Goal: Task Accomplishment & Management: Manage account settings

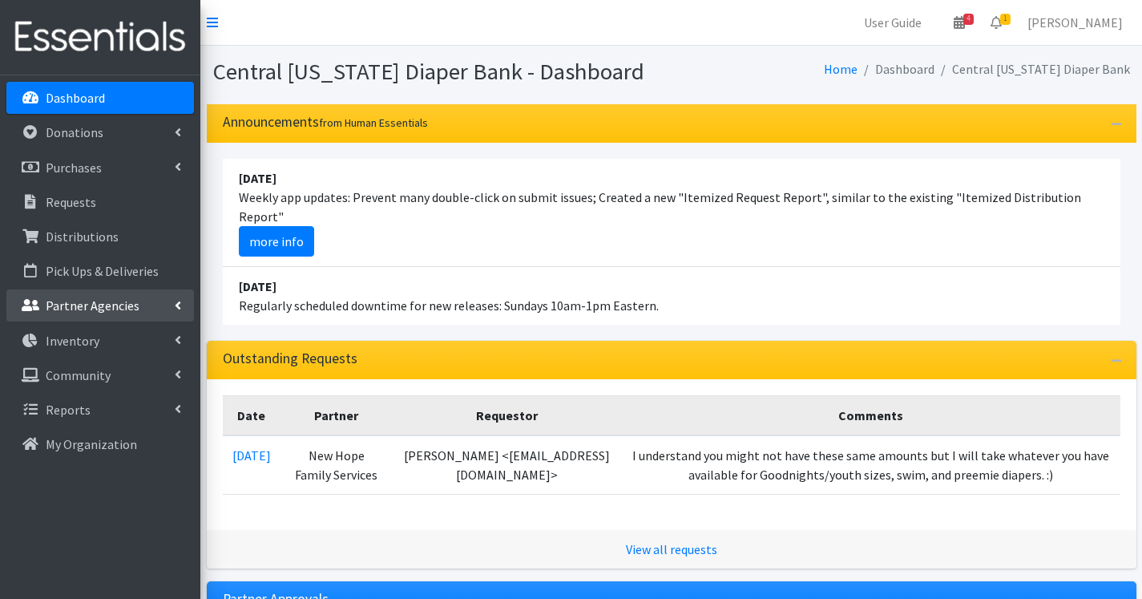
click at [83, 302] on p "Partner Agencies" at bounding box center [93, 305] width 94 height 16
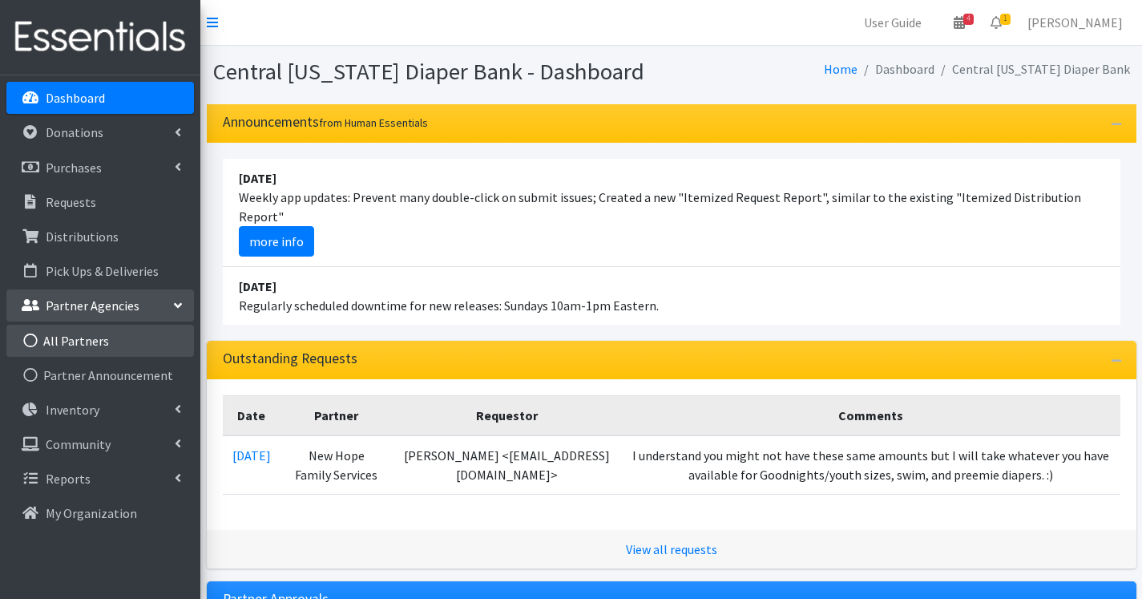
click at [95, 345] on link "All Partners" at bounding box center [100, 341] width 188 height 32
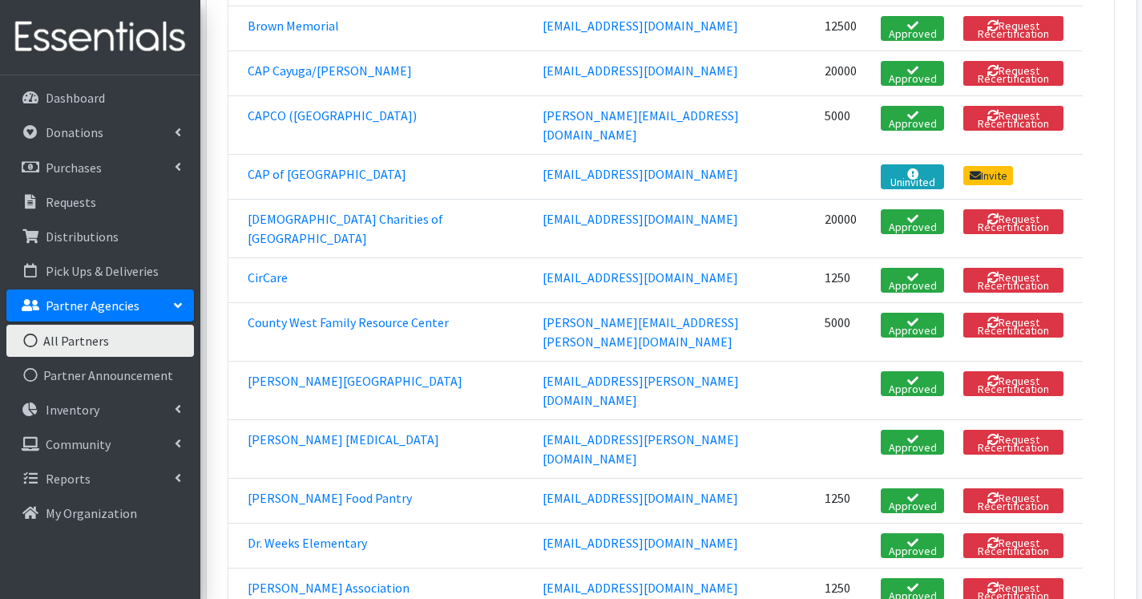
scroll to position [721, 0]
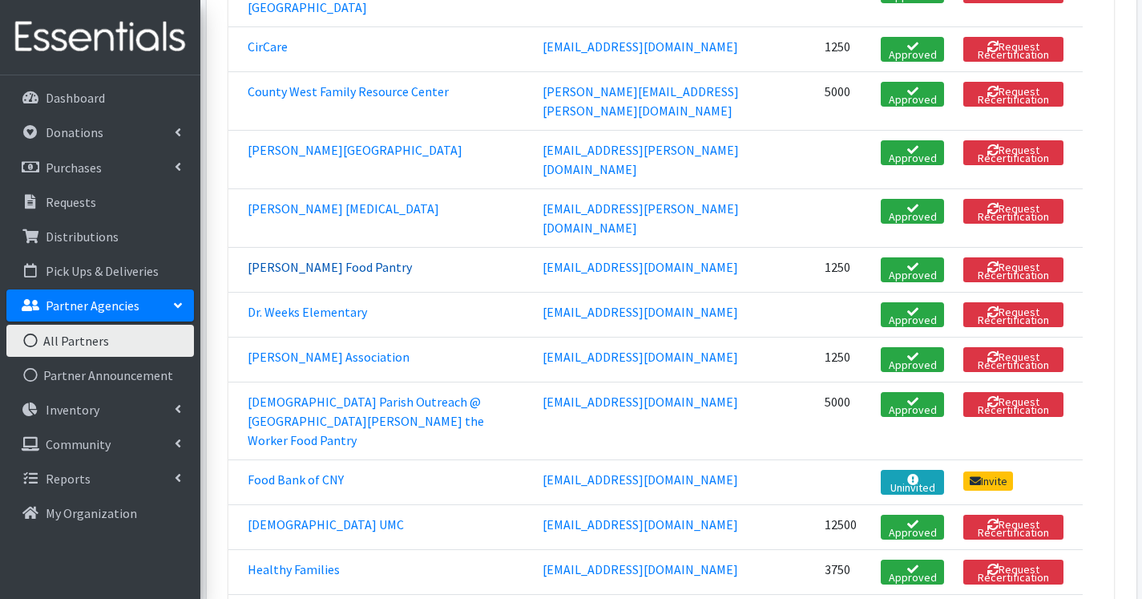
click at [272, 259] on link "[PERSON_NAME] Food Pantry" at bounding box center [330, 267] width 164 height 16
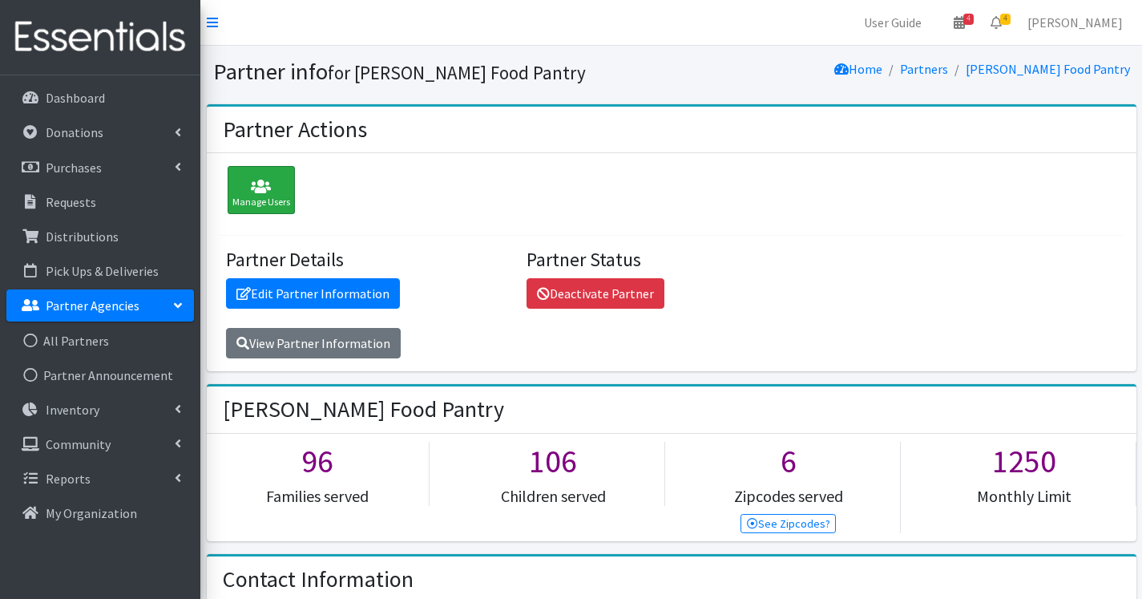
click at [267, 199] on div "Manage Users" at bounding box center [261, 190] width 67 height 48
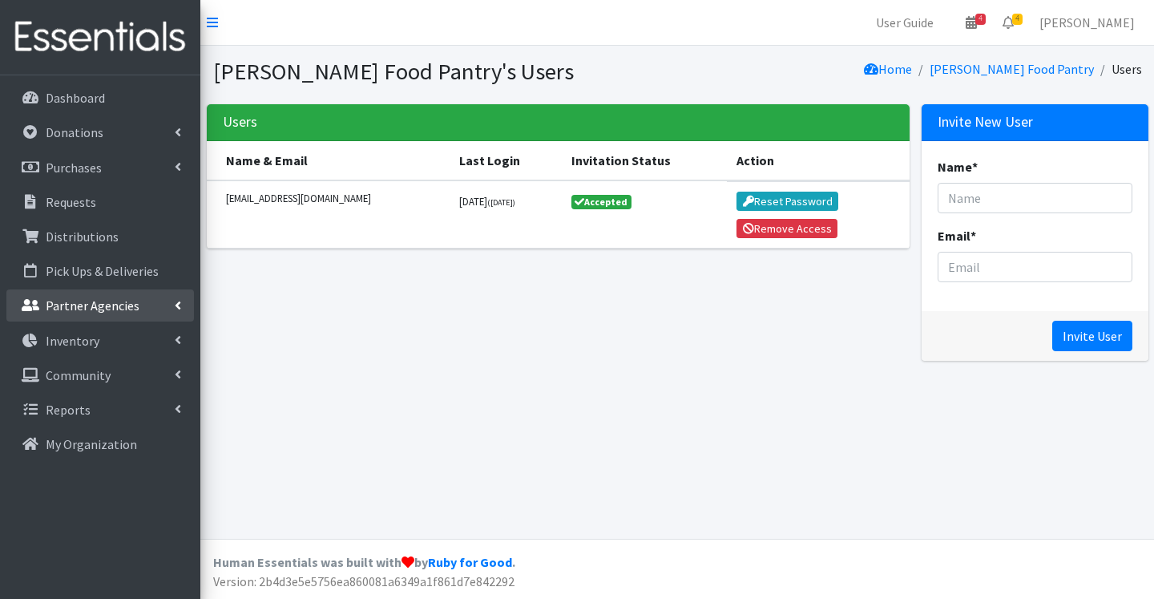
click at [69, 292] on link "Partner Agencies" at bounding box center [100, 305] width 188 height 32
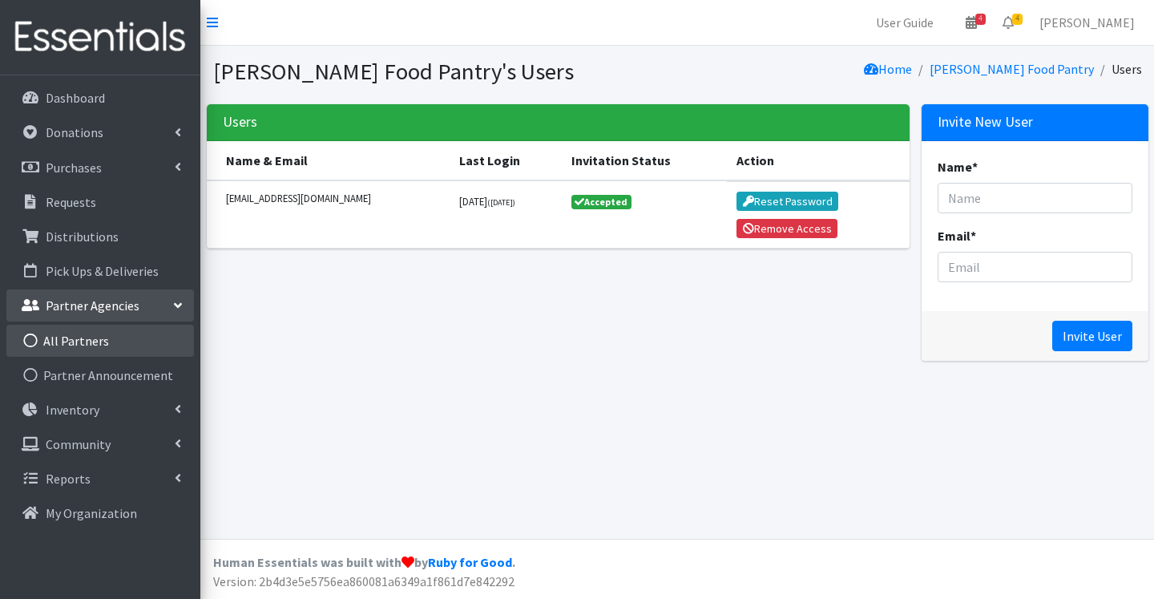
click at [64, 344] on link "All Partners" at bounding box center [100, 341] width 188 height 32
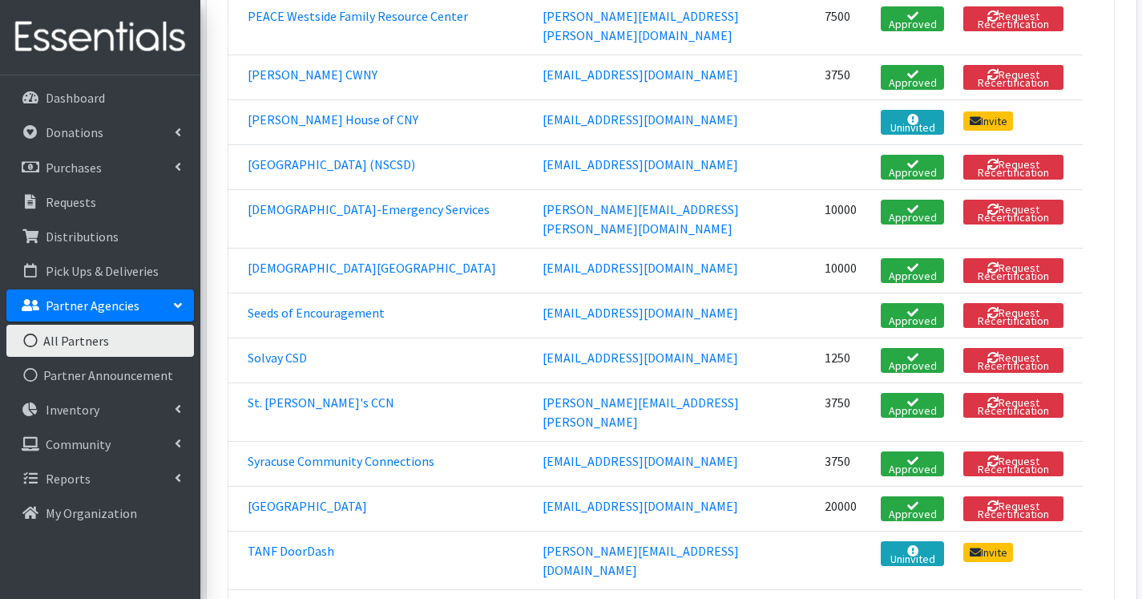
scroll to position [2003, 0]
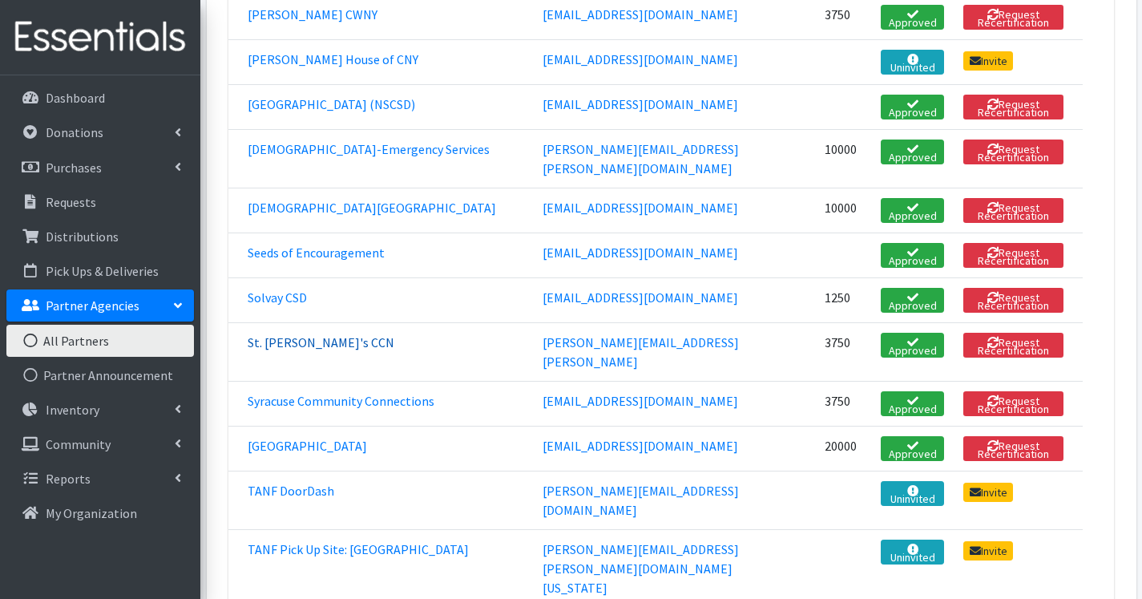
click at [261, 334] on link "St. [PERSON_NAME]'s CCN" at bounding box center [321, 342] width 147 height 16
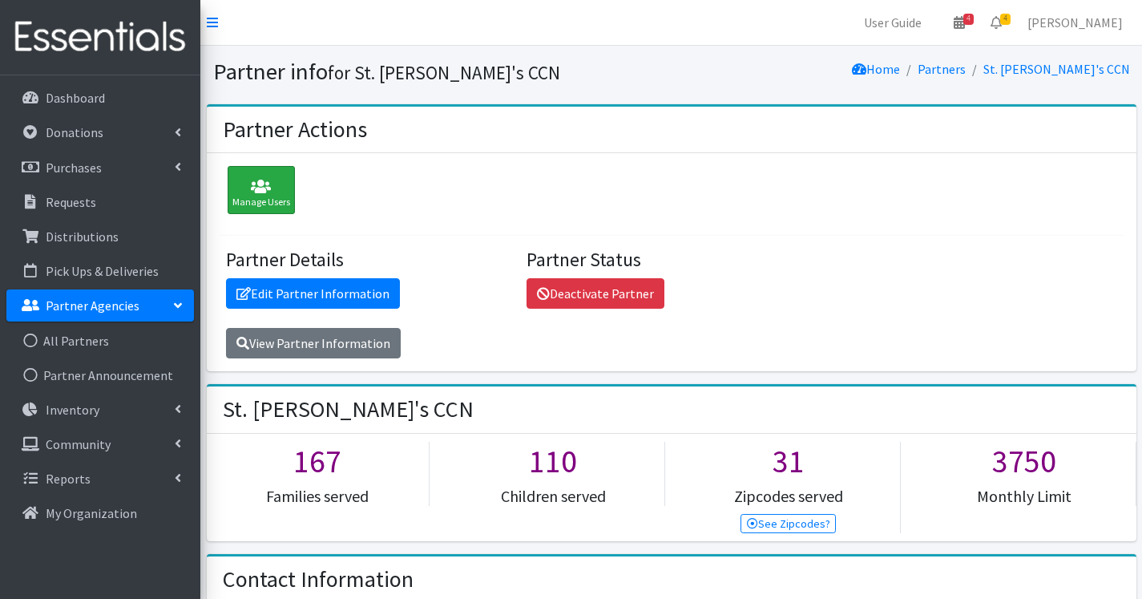
click at [241, 168] on div "Manage Users" at bounding box center [261, 190] width 67 height 48
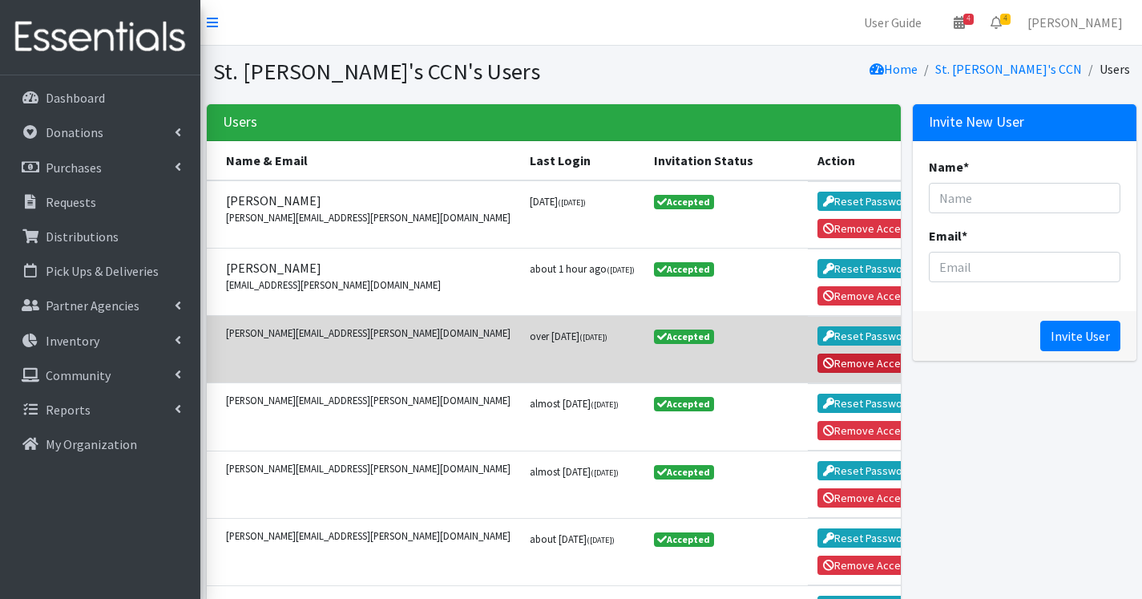
click at [817, 362] on button "Remove Access" at bounding box center [867, 362] width 101 height 19
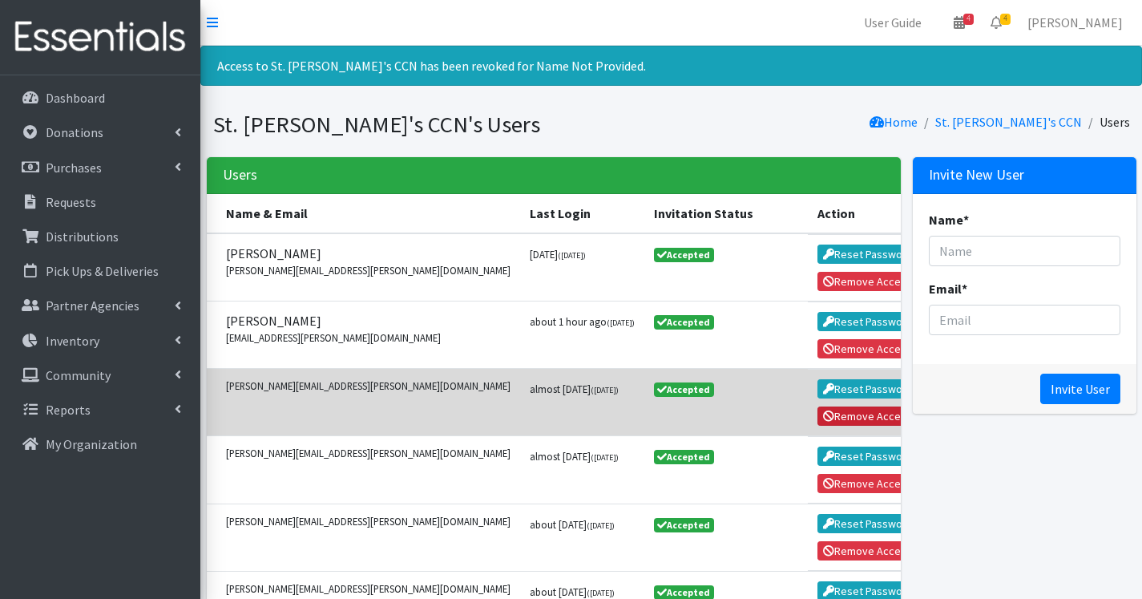
click at [820, 409] on button "Remove Access" at bounding box center [867, 415] width 101 height 19
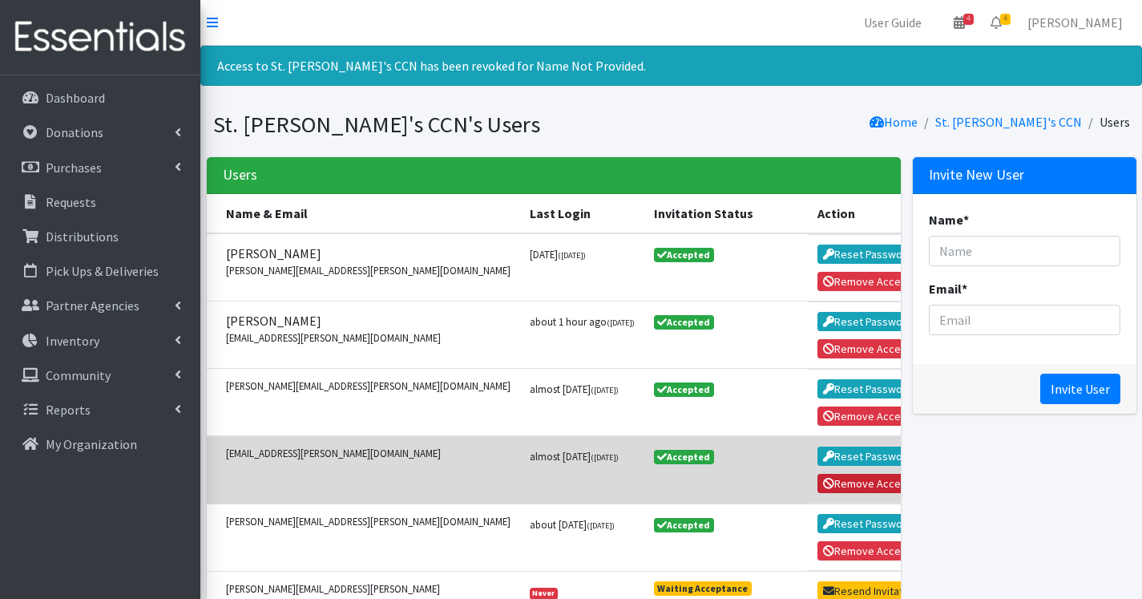
click at [833, 486] on button "Remove Access" at bounding box center [867, 483] width 101 height 19
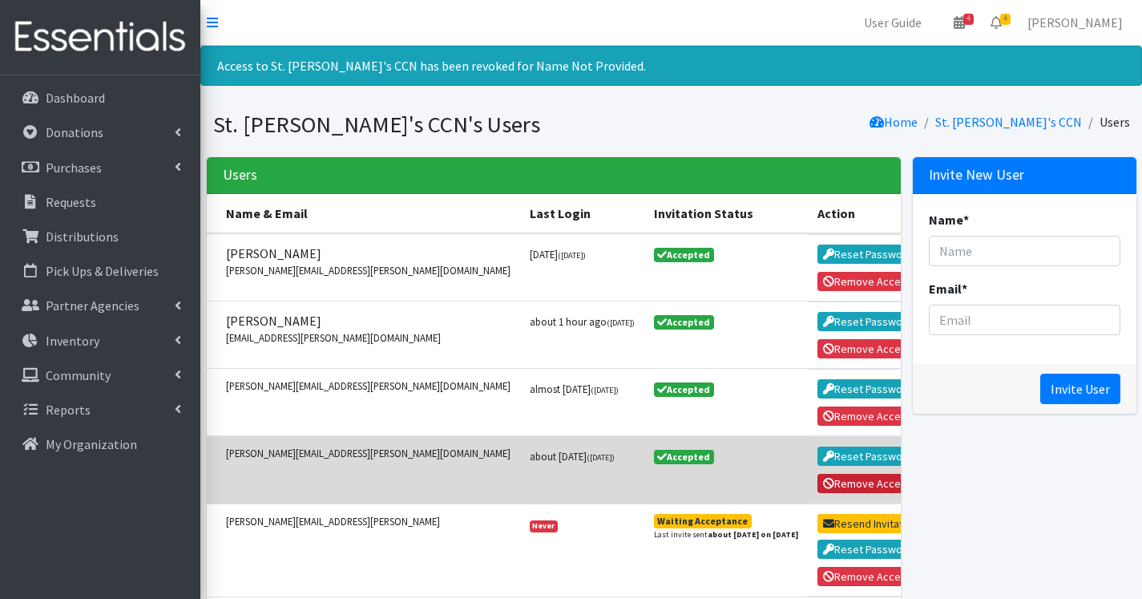
click at [817, 486] on button "Remove Access" at bounding box center [867, 483] width 101 height 19
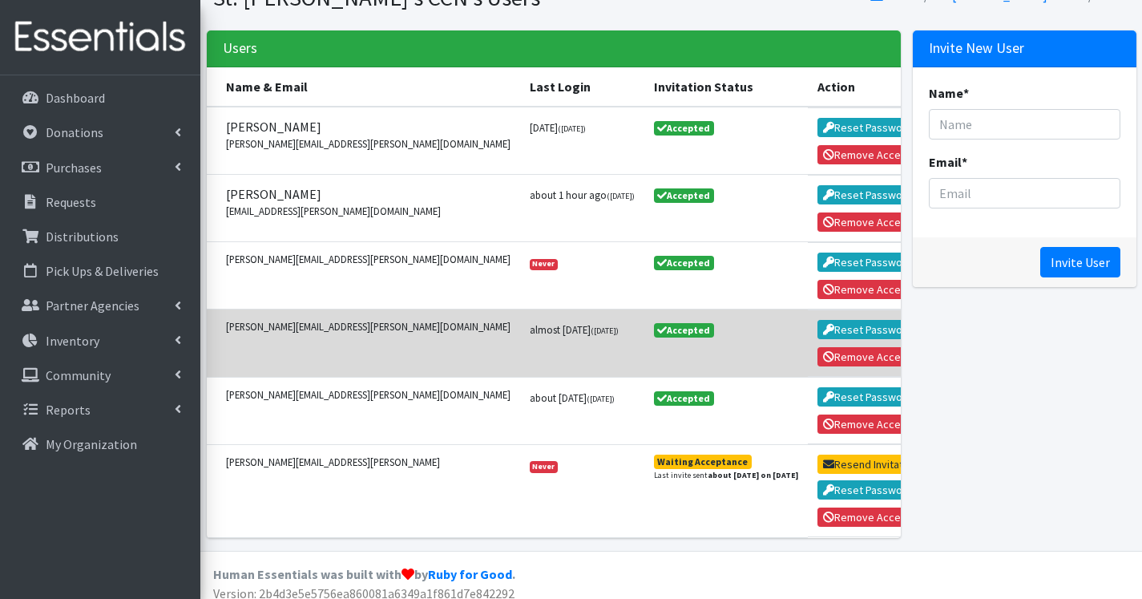
scroll to position [139, 0]
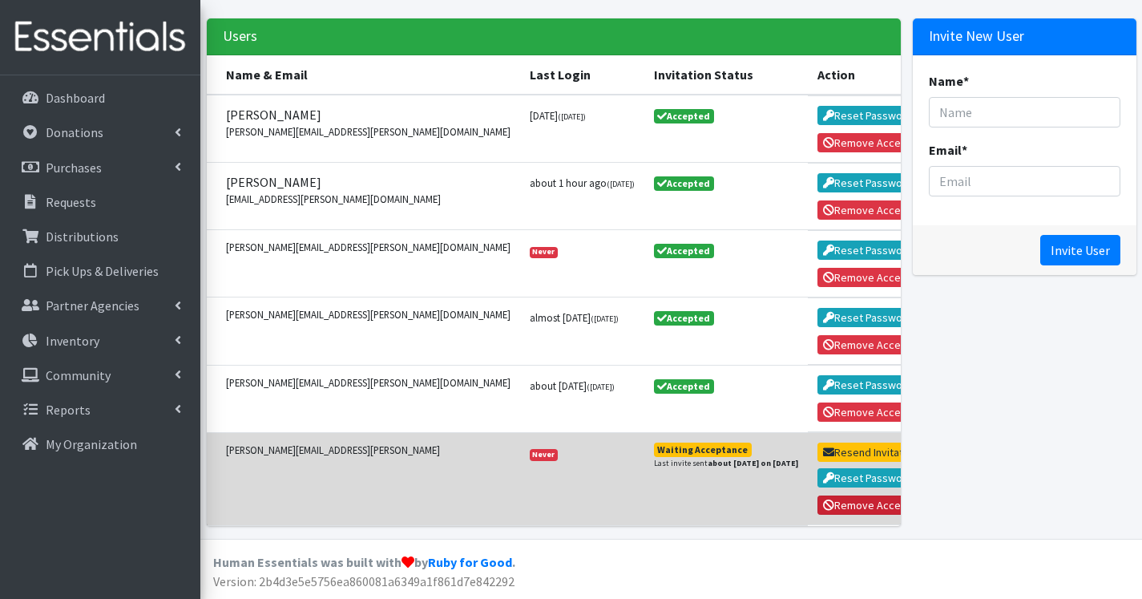
click at [817, 510] on button "Remove Access" at bounding box center [867, 504] width 101 height 19
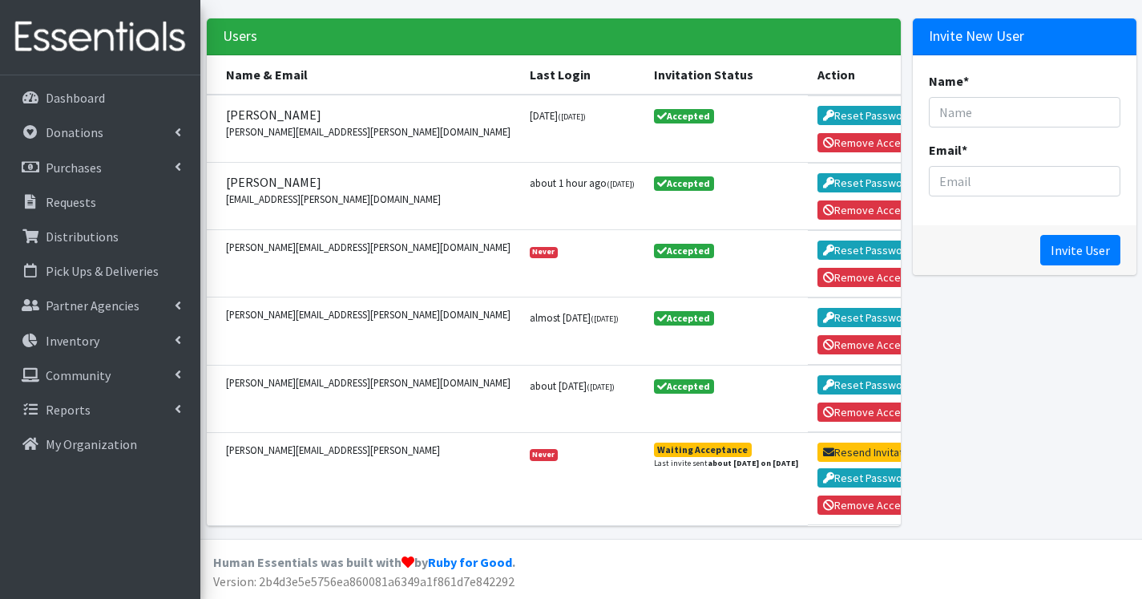
scroll to position [137, 0]
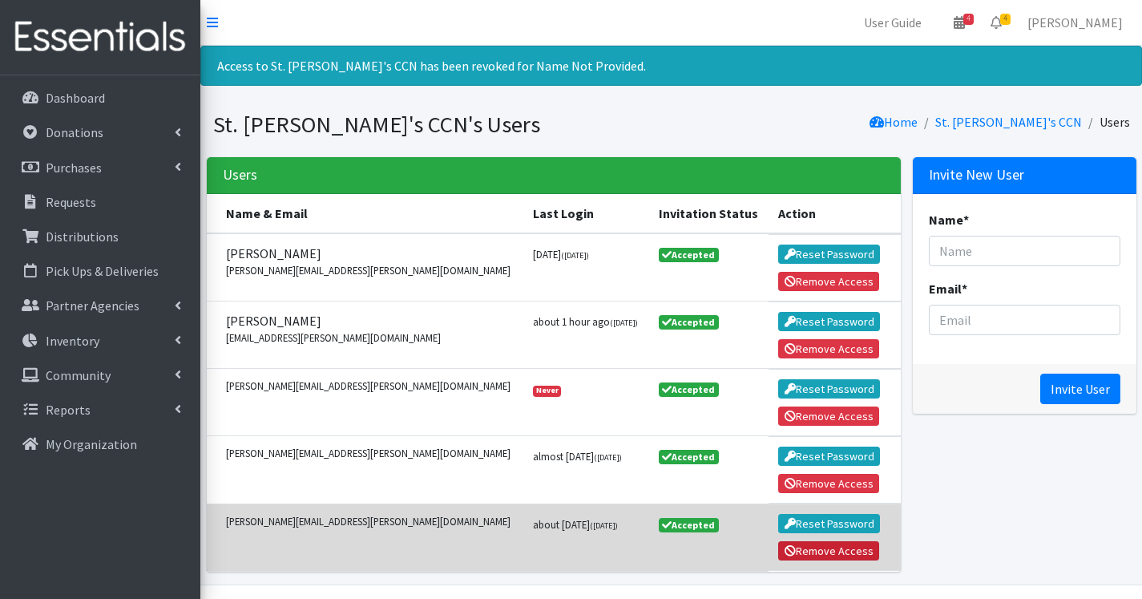
drag, startPoint x: 797, startPoint y: 550, endPoint x: 644, endPoint y: 63, distance: 510.7
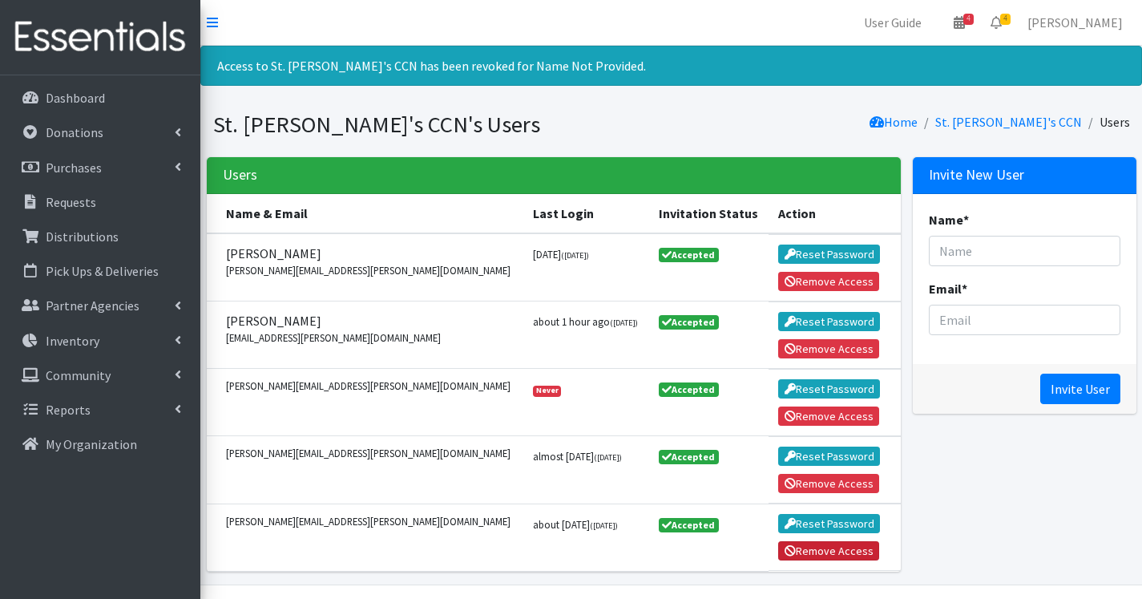
click at [796, 550] on button "Remove Access" at bounding box center [828, 550] width 101 height 19
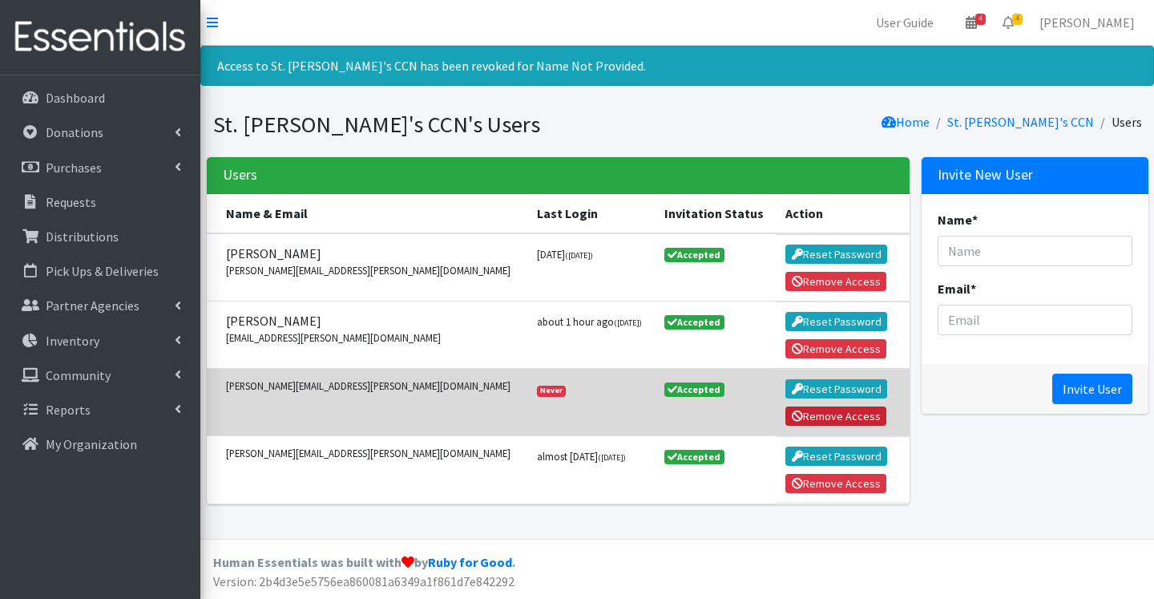
click at [785, 407] on button "Remove Access" at bounding box center [835, 415] width 101 height 19
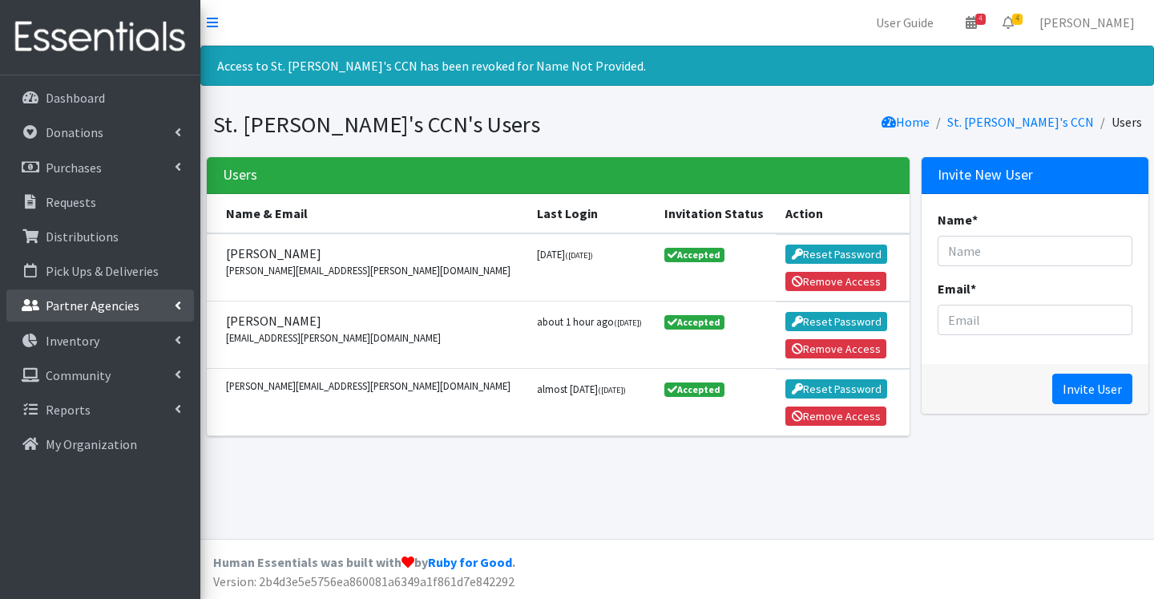
click at [62, 300] on p "Partner Agencies" at bounding box center [93, 305] width 94 height 16
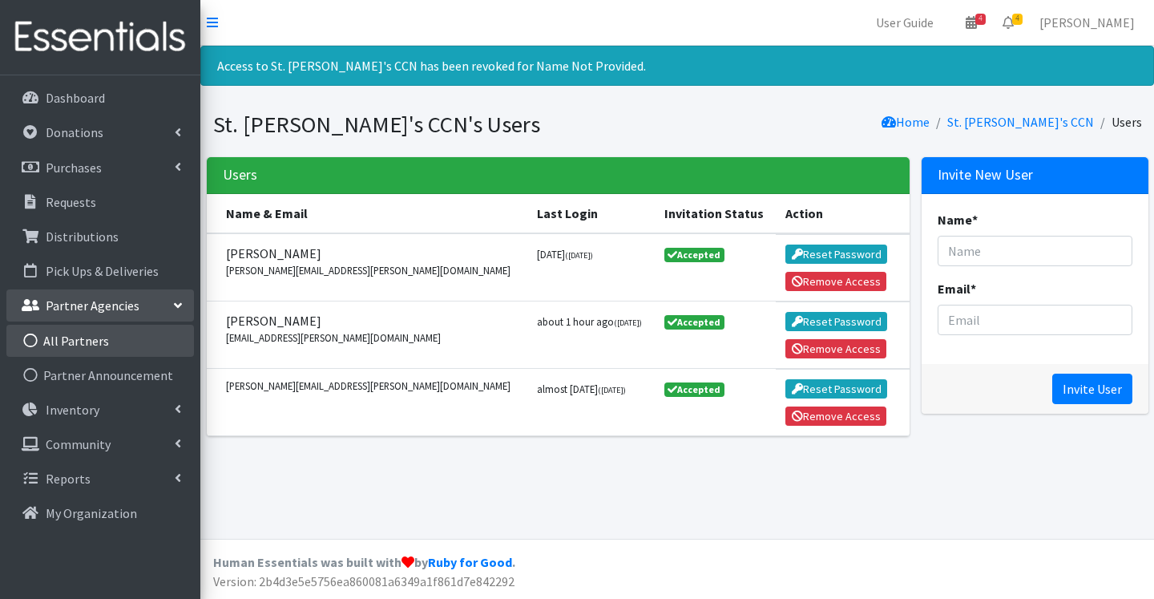
click at [70, 338] on link "All Partners" at bounding box center [100, 341] width 188 height 32
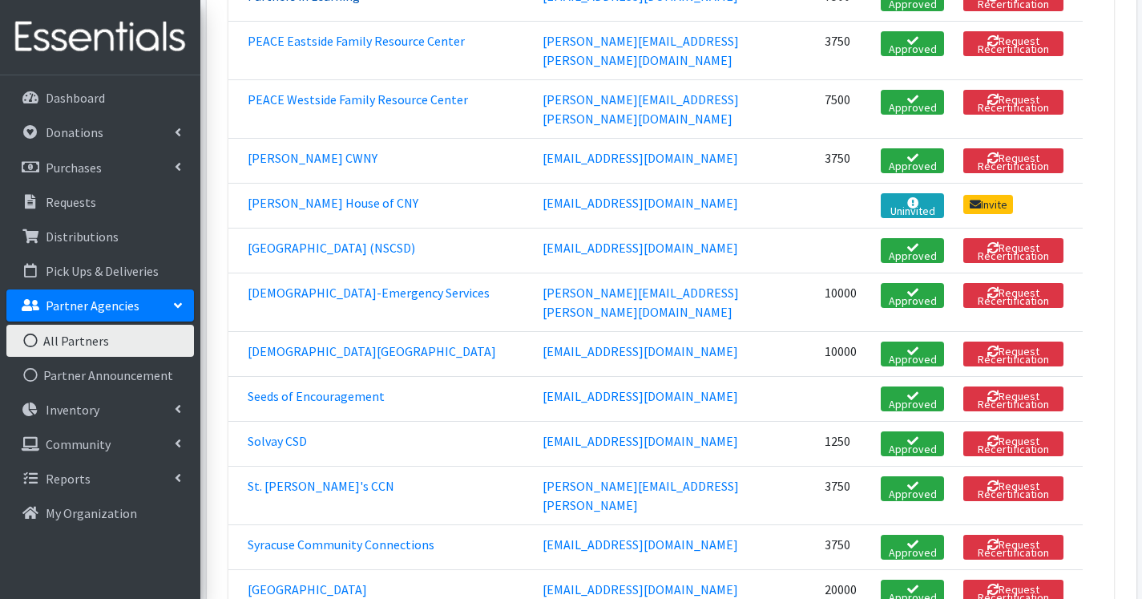
scroll to position [1923, 0]
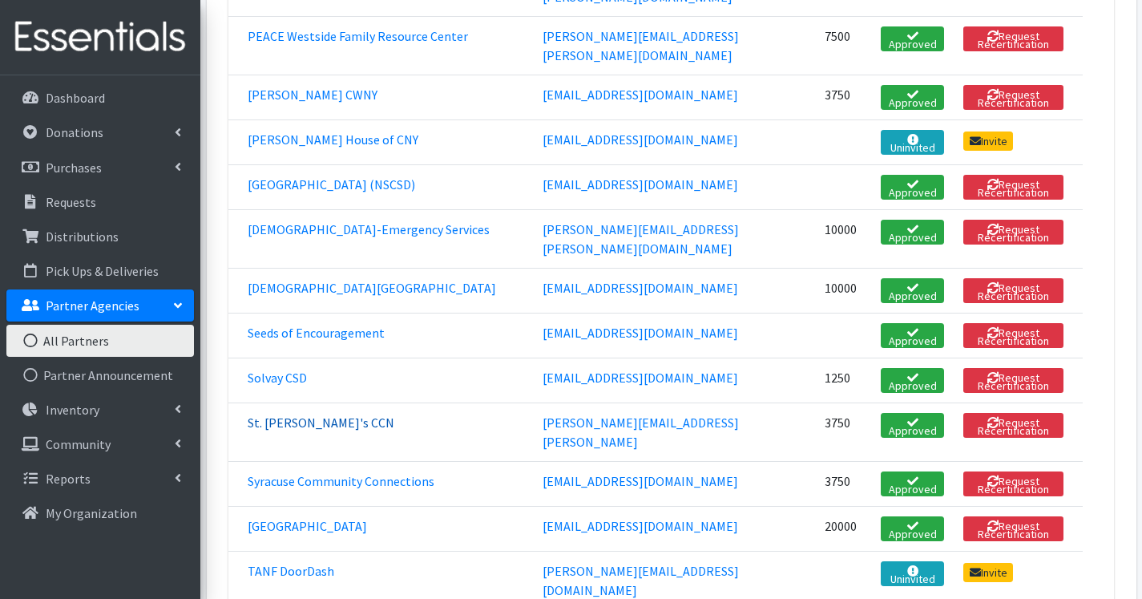
click at [297, 414] on link "St. [PERSON_NAME]'s CCN" at bounding box center [321, 422] width 147 height 16
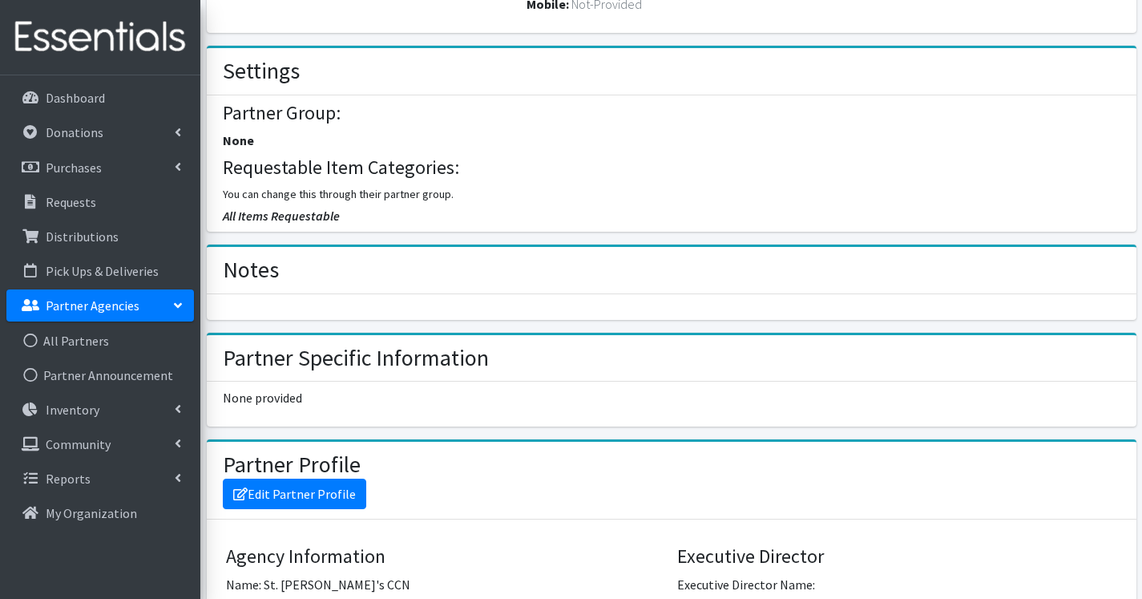
scroll to position [881, 0]
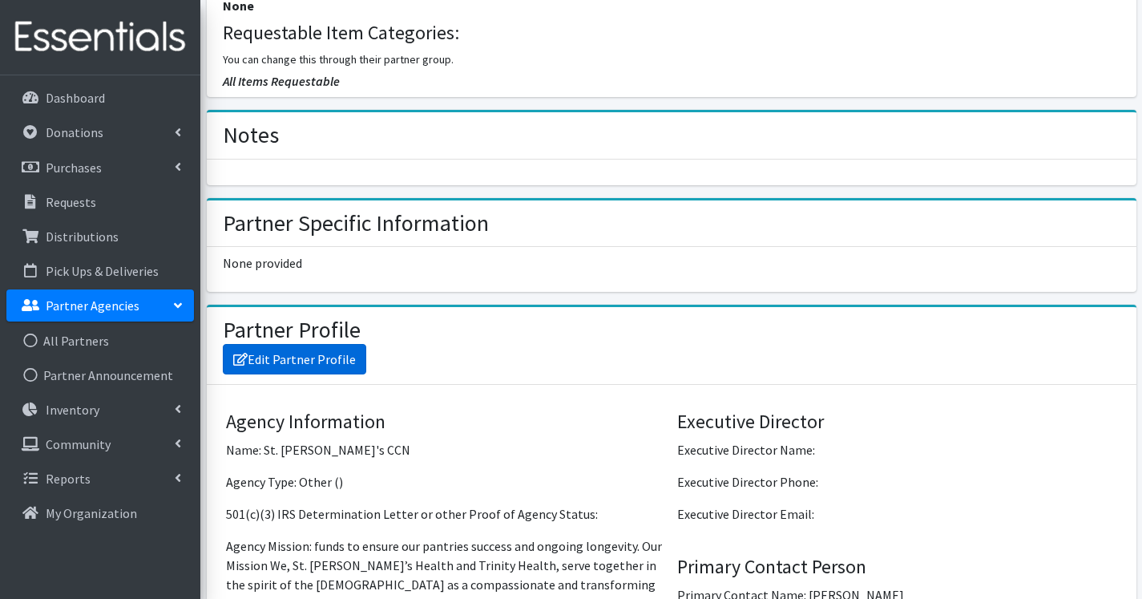
click at [349, 344] on link "Edit Partner Profile" at bounding box center [294, 359] width 143 height 30
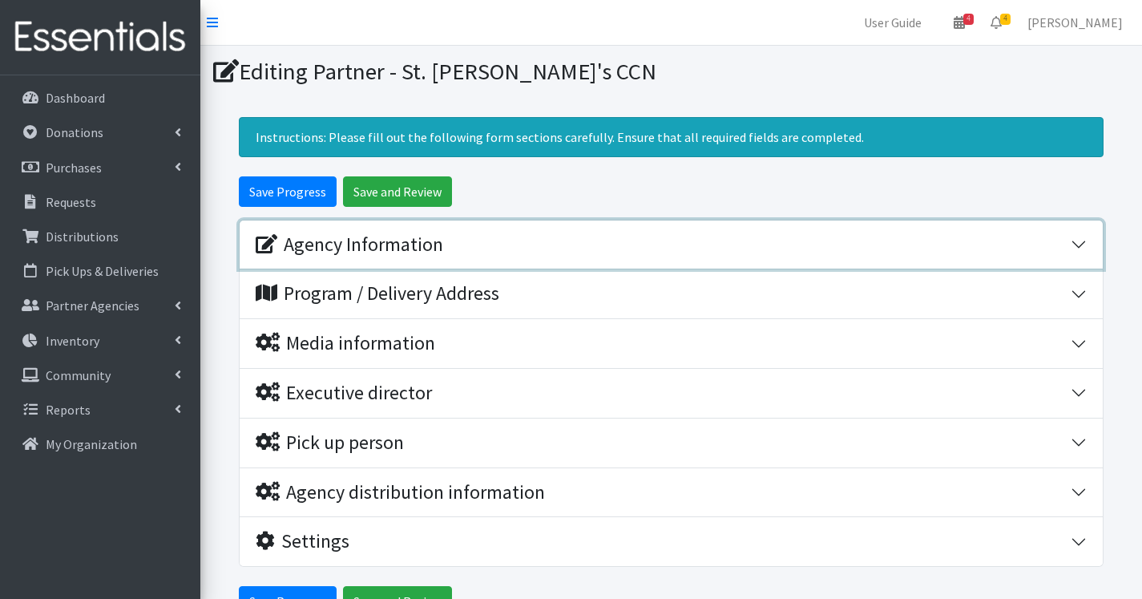
click at [399, 244] on div "Agency Information" at bounding box center [350, 244] width 188 height 23
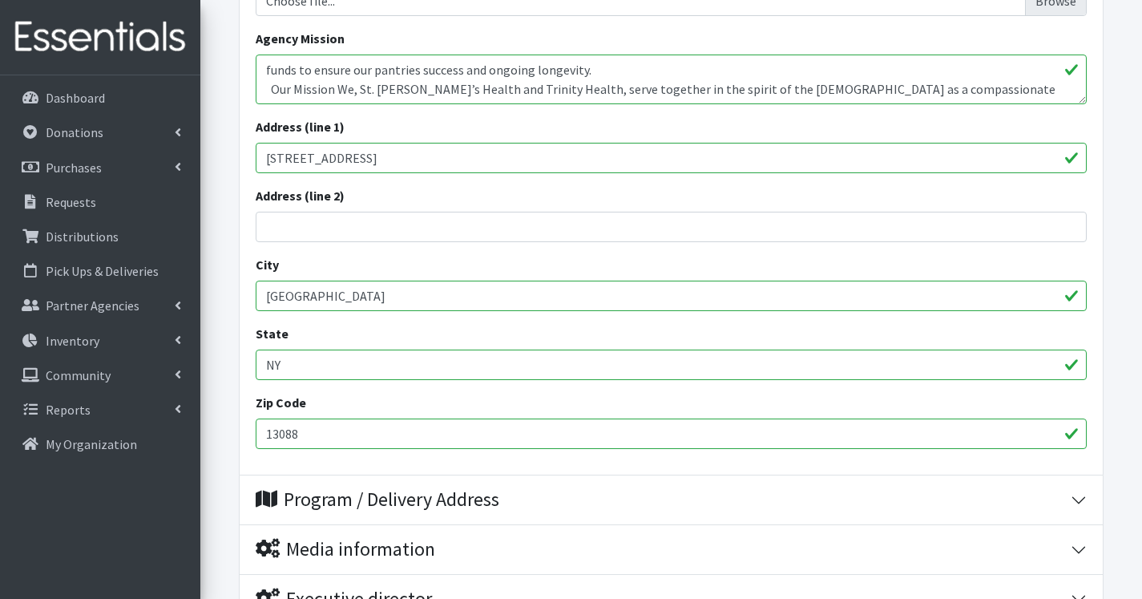
scroll to position [801, 0]
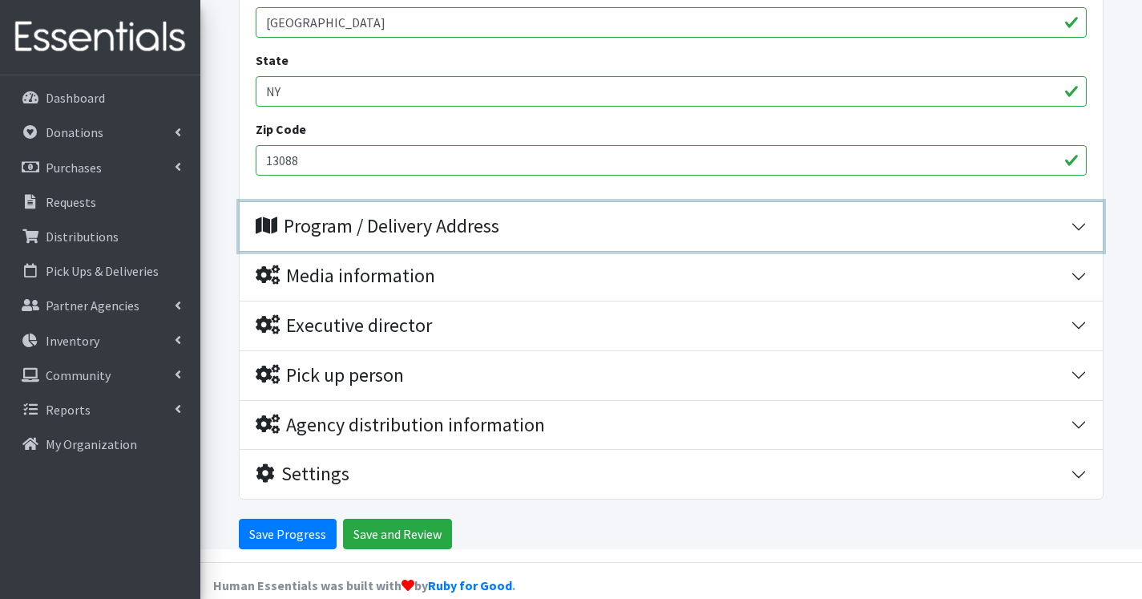
click at [347, 212] on button "Program / Delivery Address" at bounding box center [671, 226] width 863 height 49
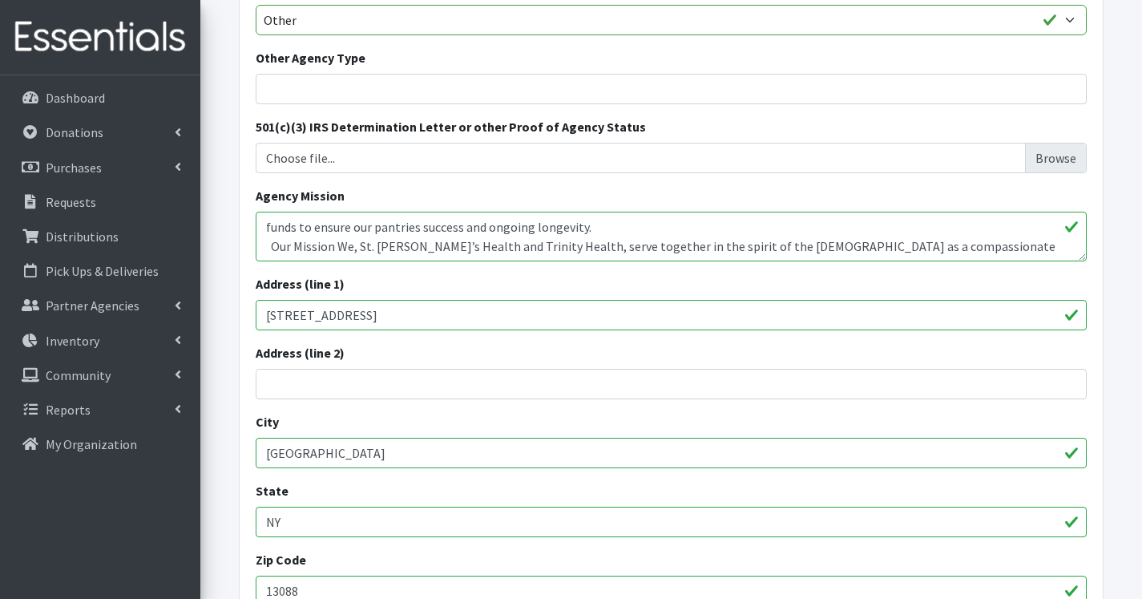
scroll to position [370, 0]
click at [323, 312] on input "4888 WestT aft Road" at bounding box center [671, 315] width 831 height 30
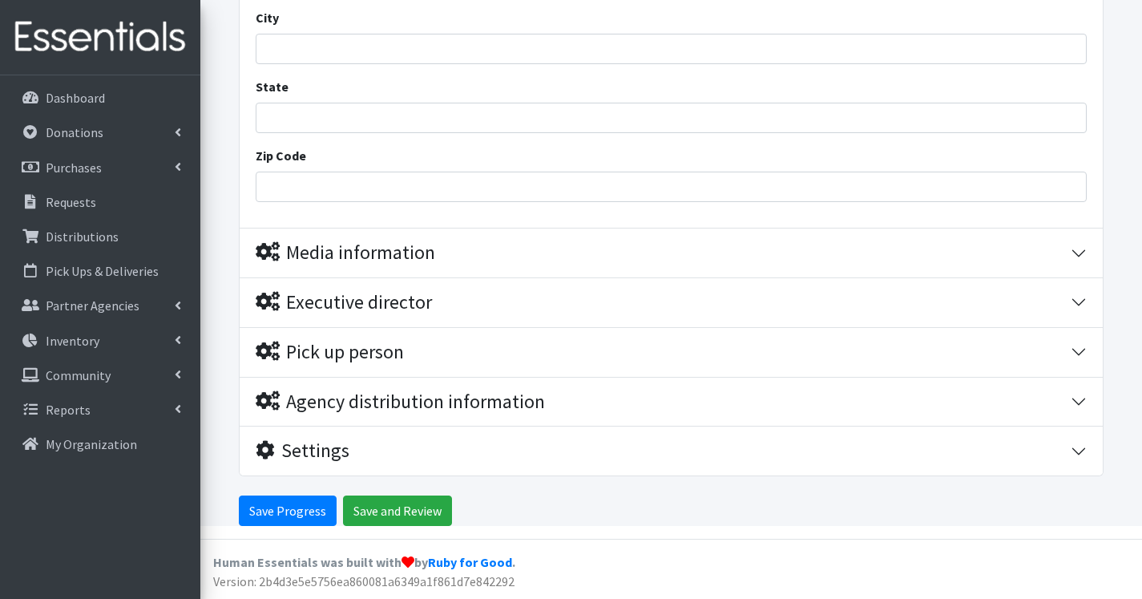
type input "[STREET_ADDRESS][PERSON_NAME]"
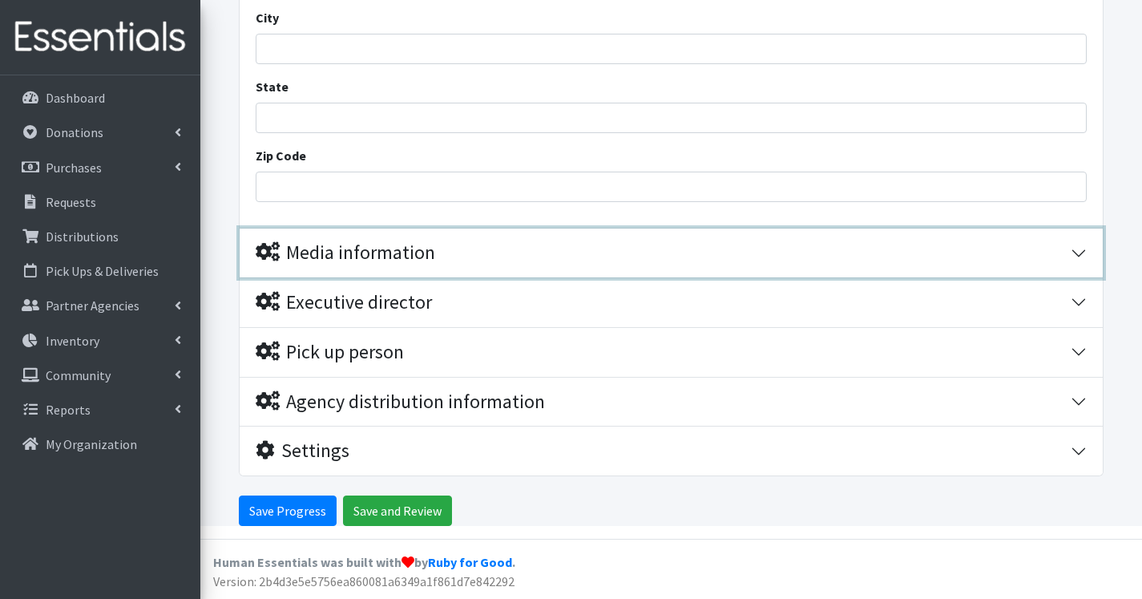
click at [352, 241] on div "Media information" at bounding box center [345, 252] width 179 height 23
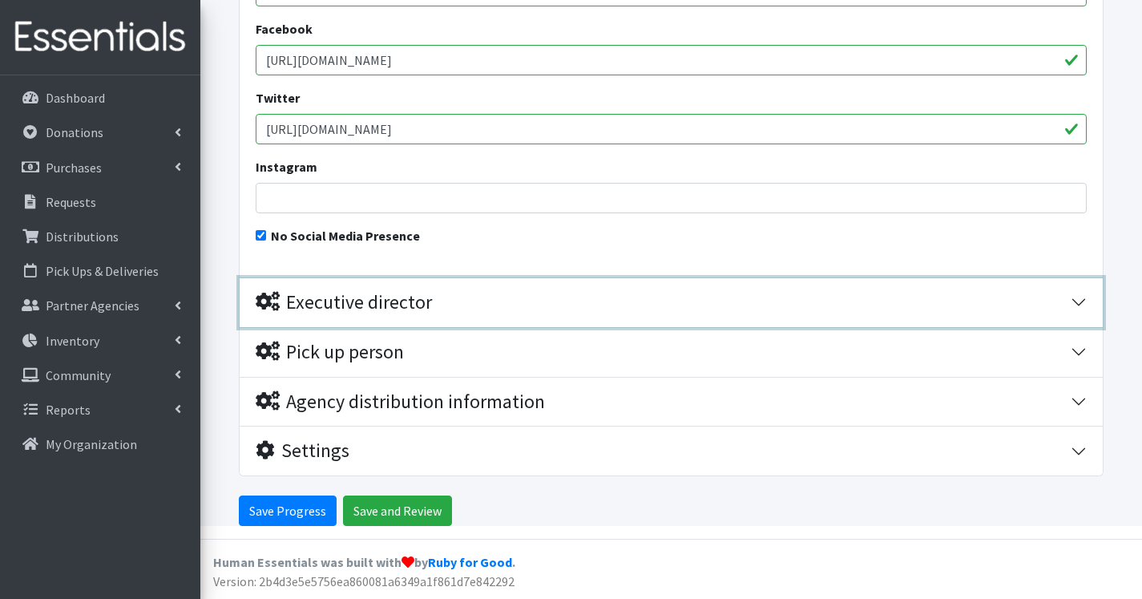
click at [343, 299] on div "Executive director" at bounding box center [344, 302] width 176 height 23
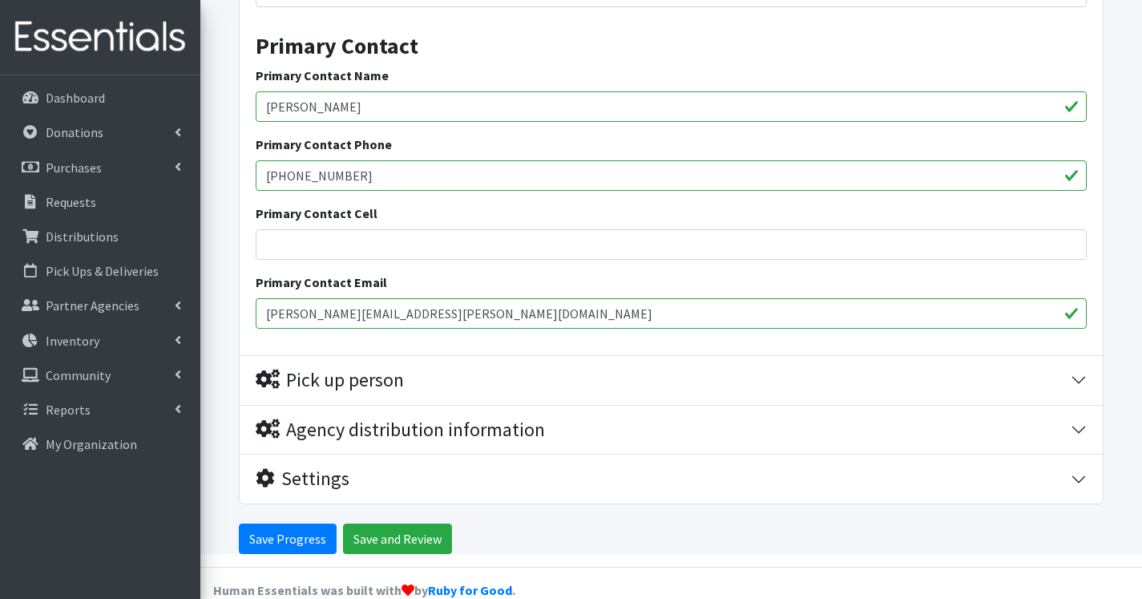
scroll to position [2089, 0]
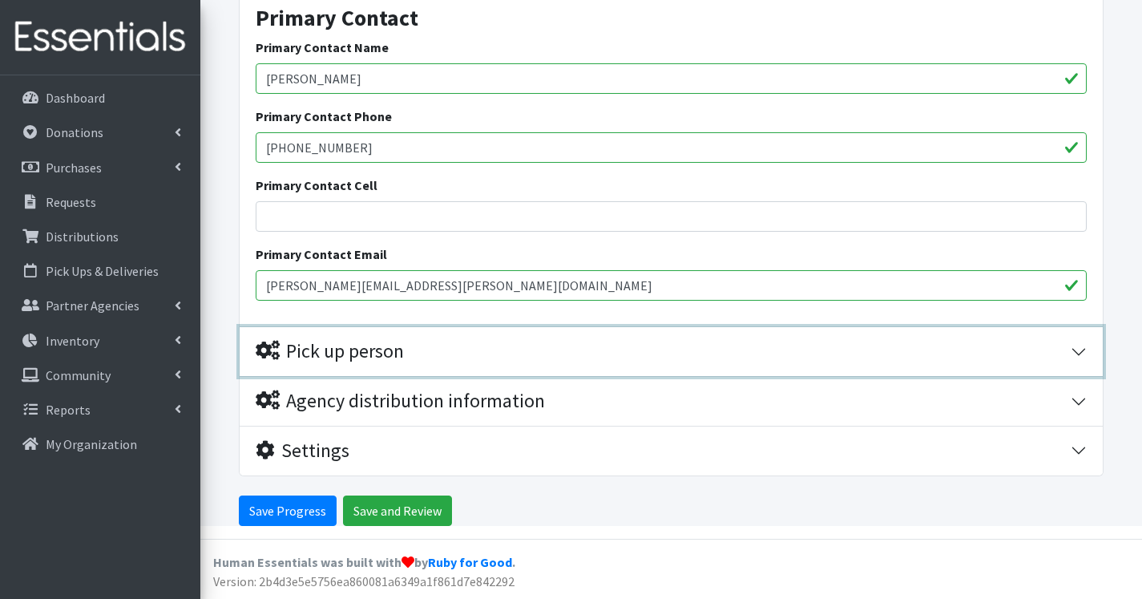
click at [384, 350] on div "Pick up person" at bounding box center [330, 351] width 148 height 23
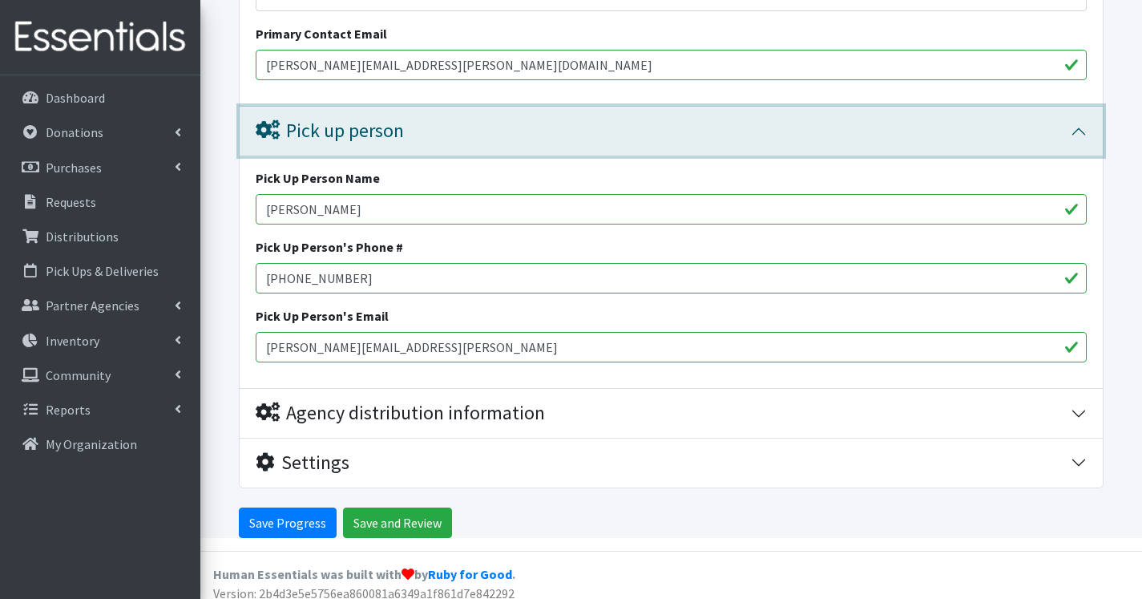
scroll to position [2321, 0]
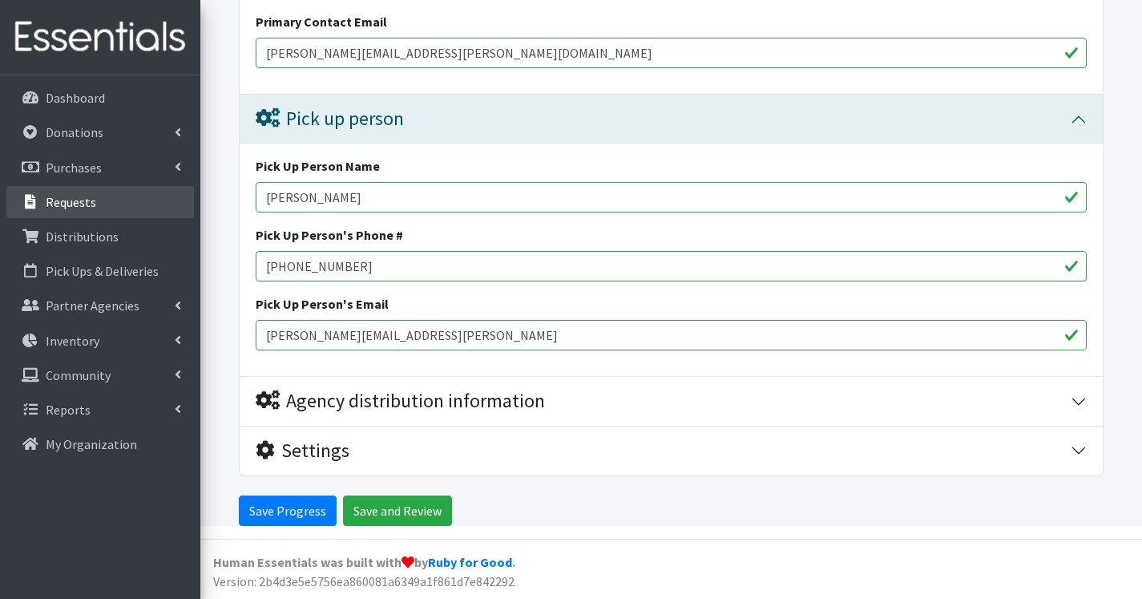
drag, startPoint x: 340, startPoint y: 191, endPoint x: 179, endPoint y: 188, distance: 160.3
type input "[PERSON_NAME]"
drag, startPoint x: 368, startPoint y: 271, endPoint x: 197, endPoint y: 261, distance: 170.9
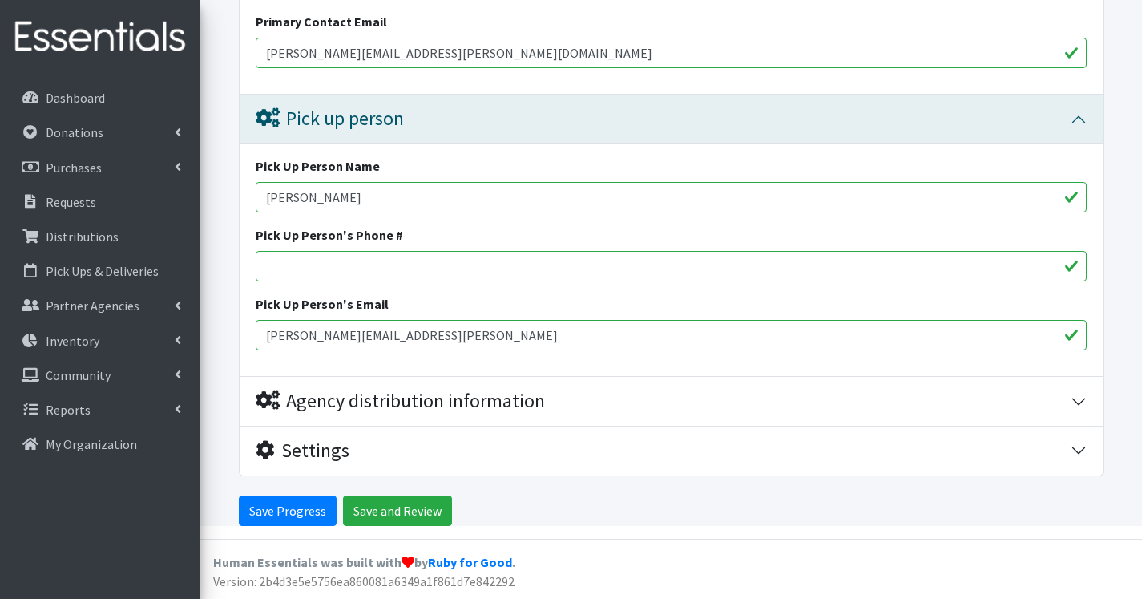
drag, startPoint x: 327, startPoint y: 336, endPoint x: 200, endPoint y: 336, distance: 127.4
click at [406, 345] on input "victoria.wilson@sjhsyr.or" at bounding box center [671, 335] width 831 height 30
type input "[EMAIL_ADDRESS][PERSON_NAME][DOMAIN_NAME]"
click at [295, 509] on input "Save Progress" at bounding box center [288, 510] width 98 height 30
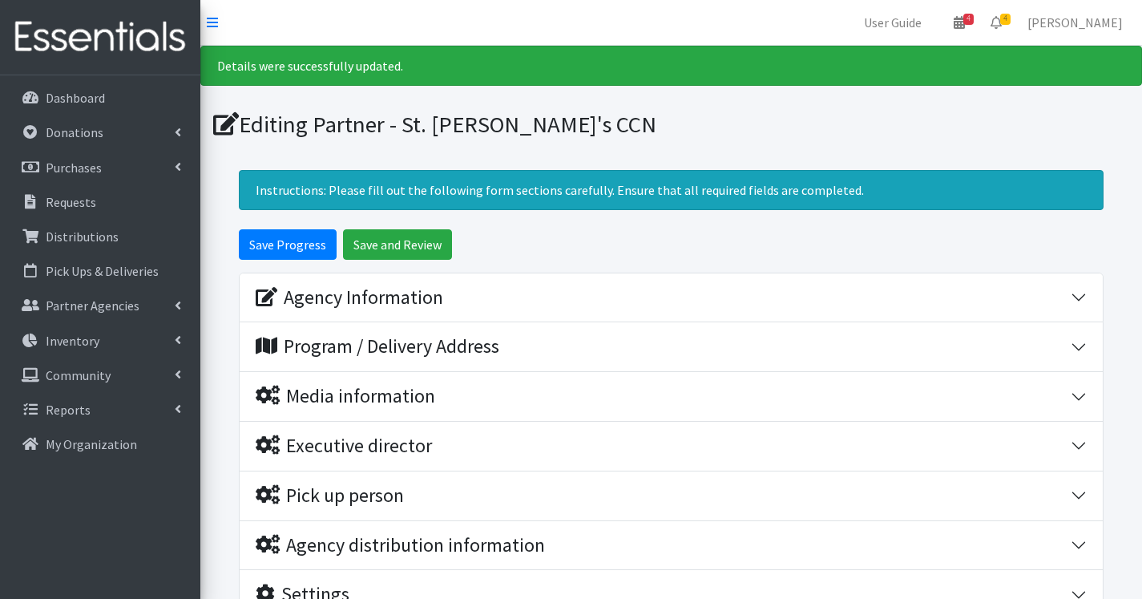
scroll to position [143, 0]
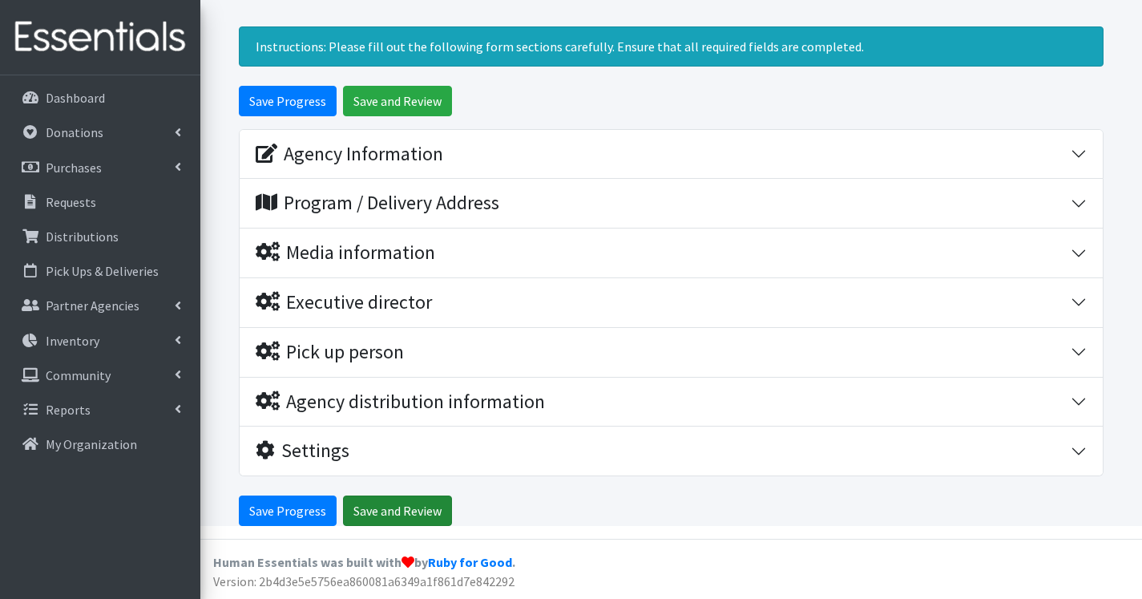
click at [361, 495] on input "Save and Review" at bounding box center [397, 510] width 109 height 30
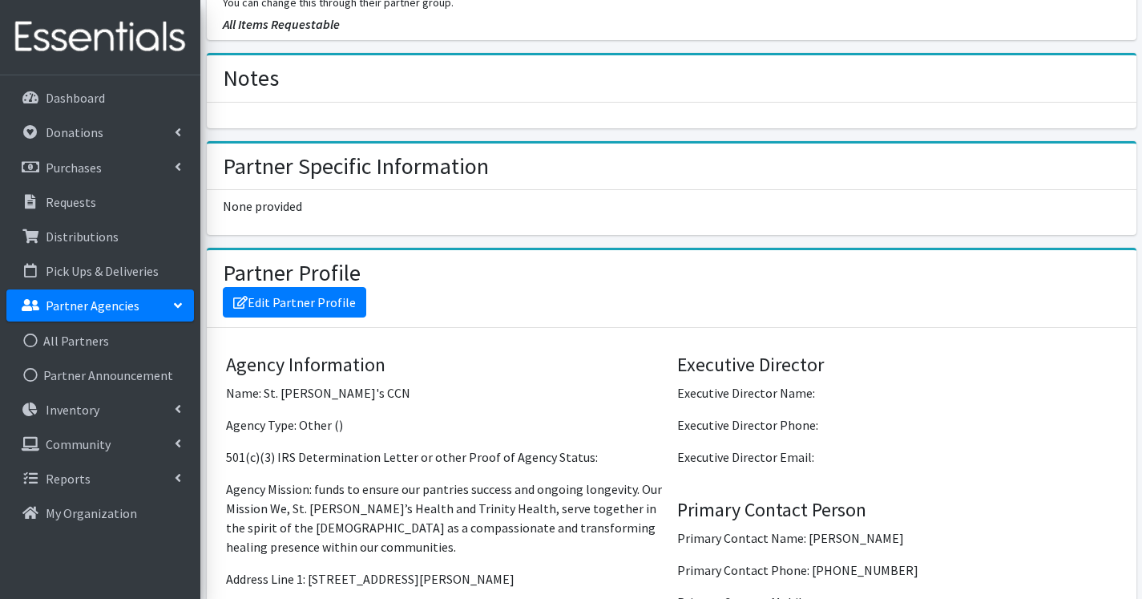
scroll to position [979, 0]
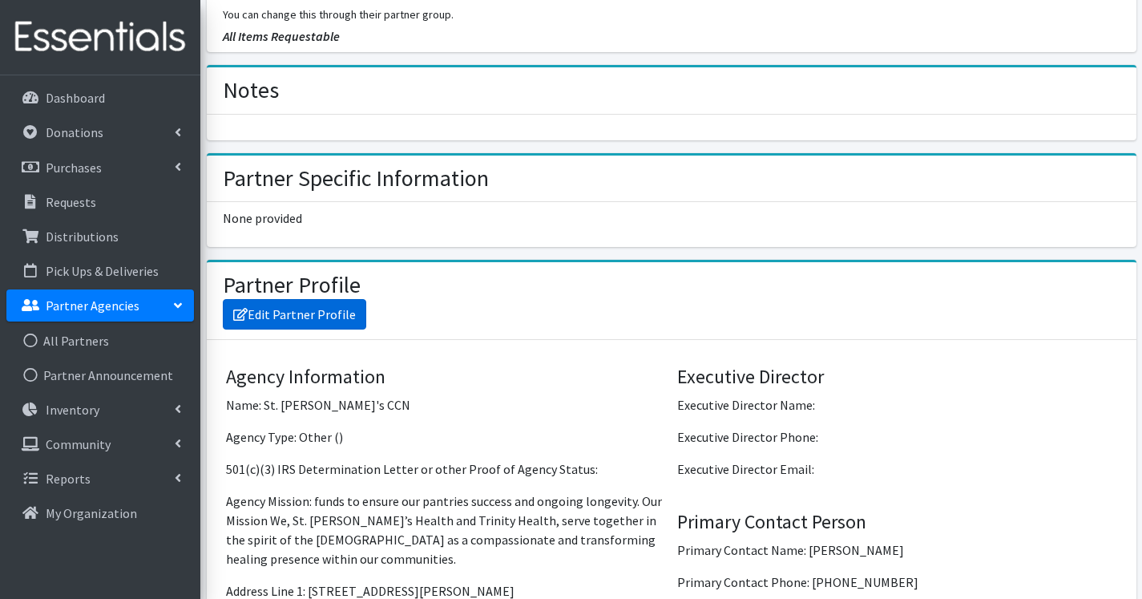
click at [318, 299] on link "Edit Partner Profile" at bounding box center [294, 314] width 143 height 30
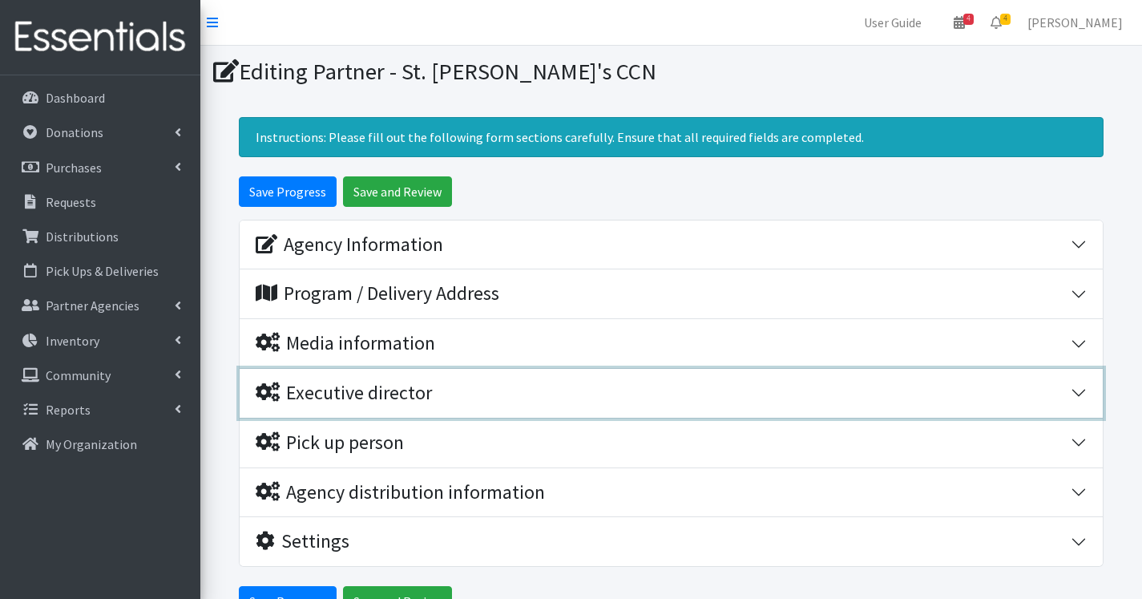
click at [377, 397] on div "Executive director" at bounding box center [344, 392] width 176 height 23
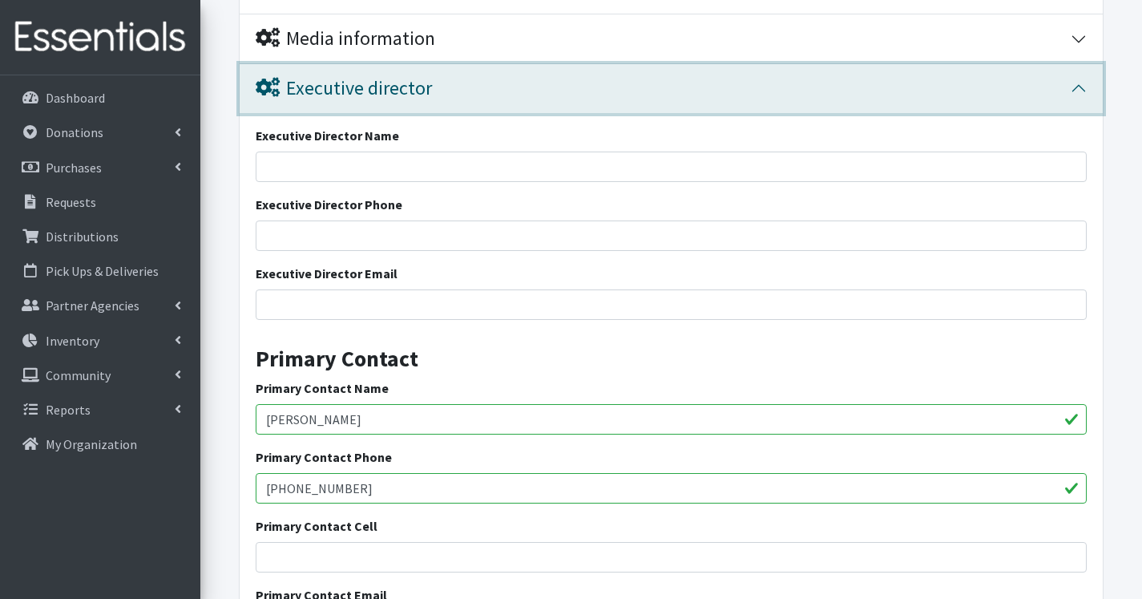
scroll to position [401, 0]
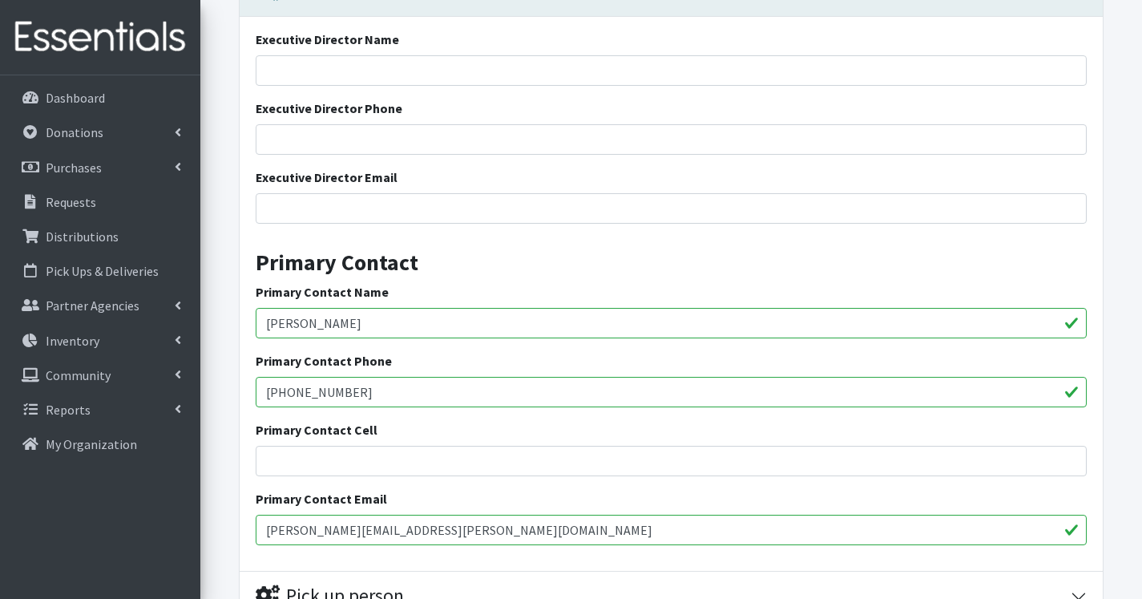
drag, startPoint x: 343, startPoint y: 313, endPoint x: 219, endPoint y: 313, distance: 124.2
click at [219, 313] on form "Save Progress Save and Review Agency Information Agency Name * St. Joe's CCN Ag…" at bounding box center [671, 273] width 942 height 994
type input "Shannon Strait"
drag, startPoint x: 346, startPoint y: 378, endPoint x: 275, endPoint y: 394, distance: 73.1
click at [216, 385] on form "Save Progress Save and Review Agency Information Agency Name * St. Joe's CCN Ag…" at bounding box center [671, 273] width 942 height 994
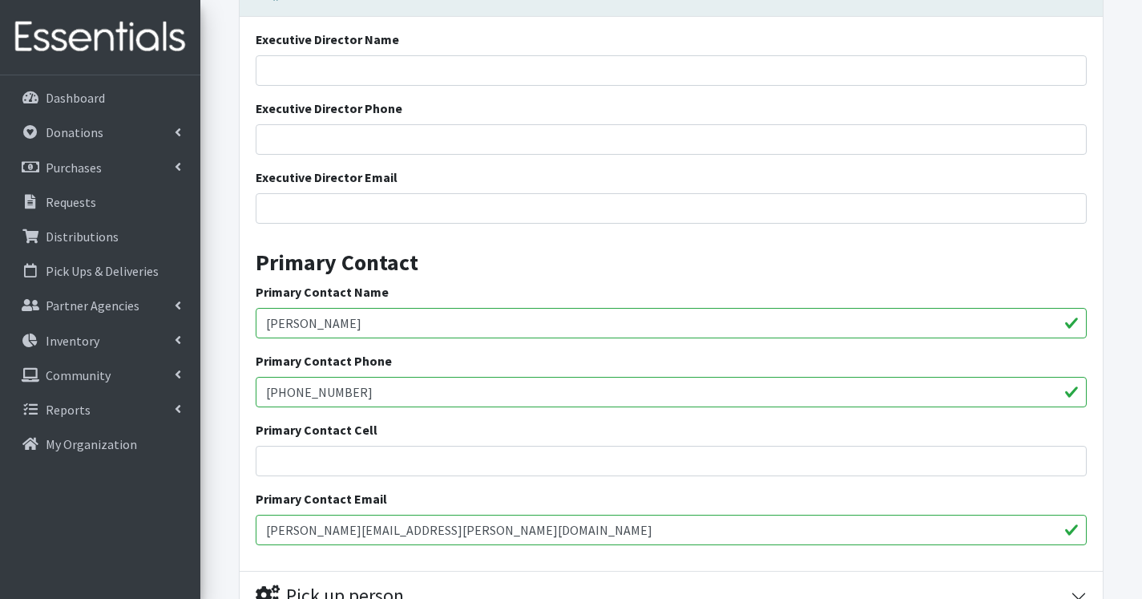
paste input "315.807.9302"
type input "315.807.9302"
click at [405, 464] on input "Primary Contact Cell" at bounding box center [671, 461] width 831 height 30
drag, startPoint x: 405, startPoint y: 464, endPoint x: 252, endPoint y: 544, distance: 172.8
click at [236, 538] on form "Save Progress Save and Review Agency Information Agency Name * St. Joe's CCN Ag…" at bounding box center [671, 273] width 942 height 994
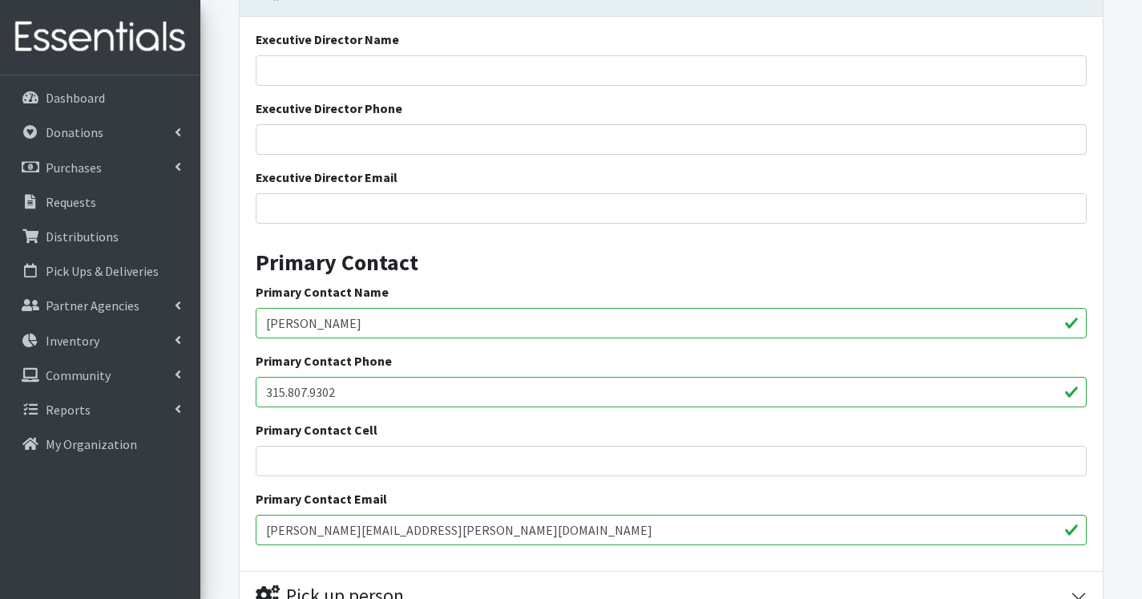
paste input "[PERSON_NAME][EMAIL_ADDRESS][PERSON_NAME][DOMAIN_NAME]"
type input "[PERSON_NAME][EMAIL_ADDRESS][PERSON_NAME][DOMAIN_NAME]"
drag, startPoint x: 361, startPoint y: 394, endPoint x: 223, endPoint y: 385, distance: 138.9
click at [223, 385] on form "Save Progress Save and Review Agency Information Agency Name * St. Joe's CCN Ag…" at bounding box center [671, 273] width 942 height 994
click at [416, 467] on input "Primary Contact Cell" at bounding box center [671, 461] width 831 height 30
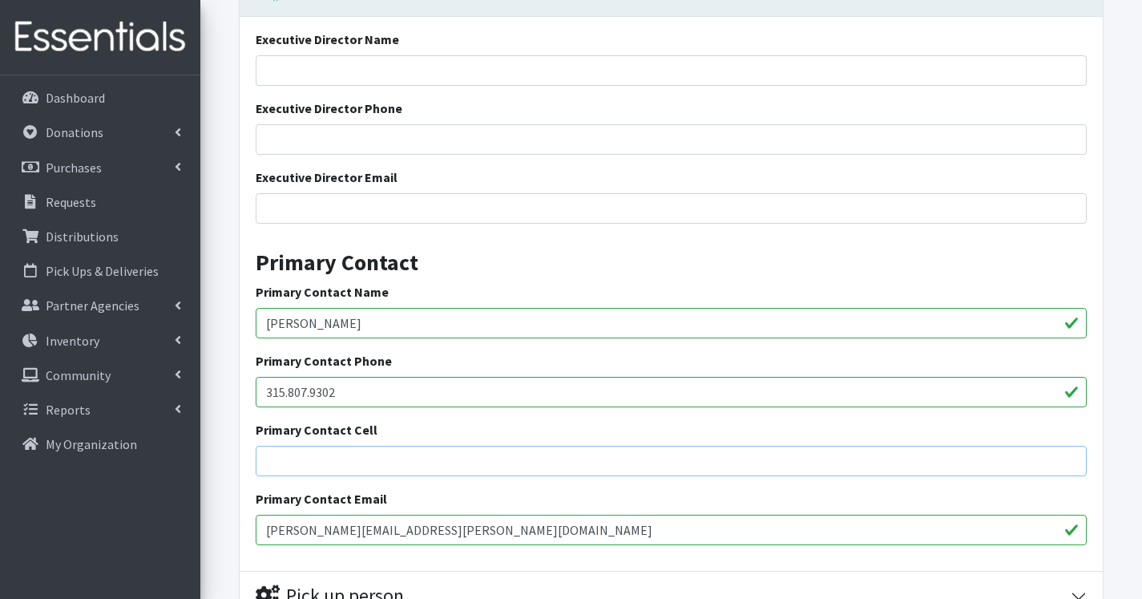
paste input "315.807.9302"
type input "315.807.9302"
click at [74, 83] on link "Dashboard" at bounding box center [100, 98] width 188 height 32
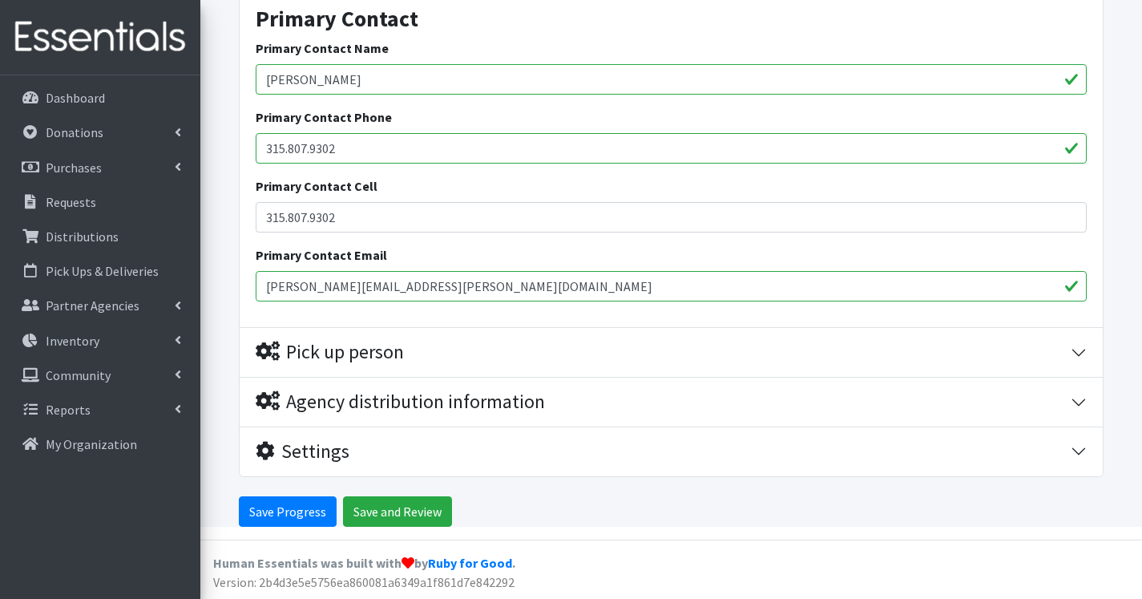
scroll to position [645, 0]
click at [385, 514] on input "Save and Review" at bounding box center [397, 510] width 109 height 30
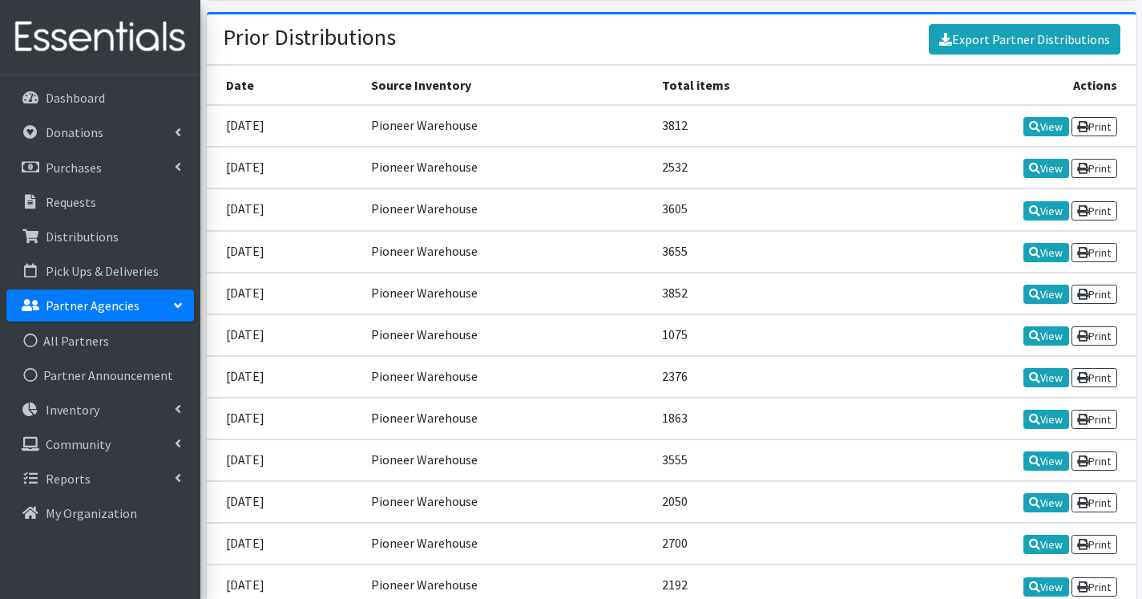
scroll to position [1700, 0]
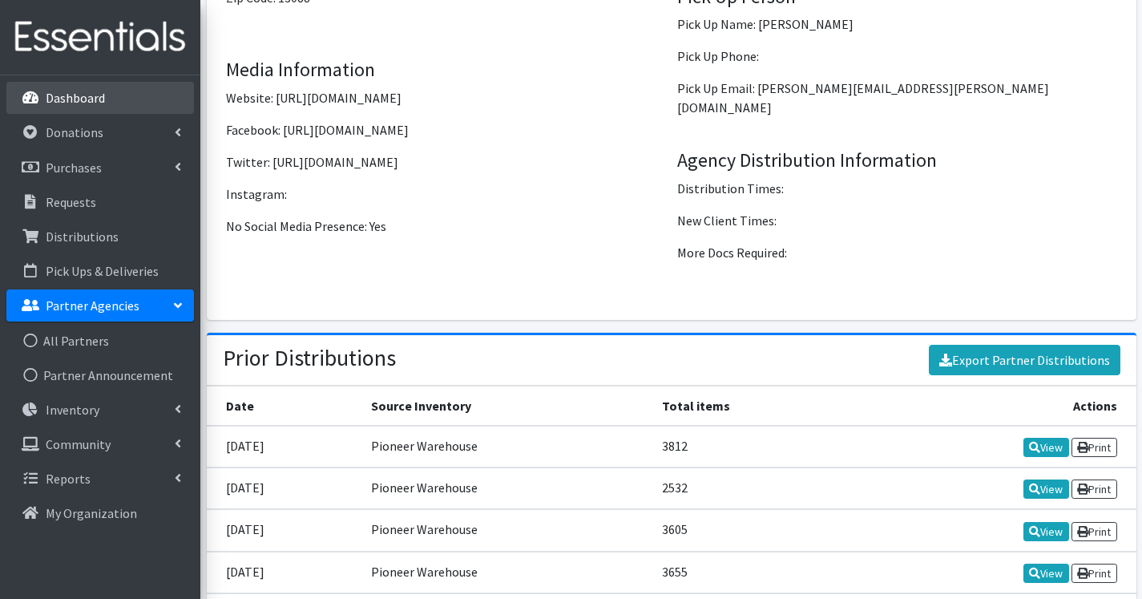
click at [99, 89] on link "Dashboard" at bounding box center [100, 98] width 188 height 32
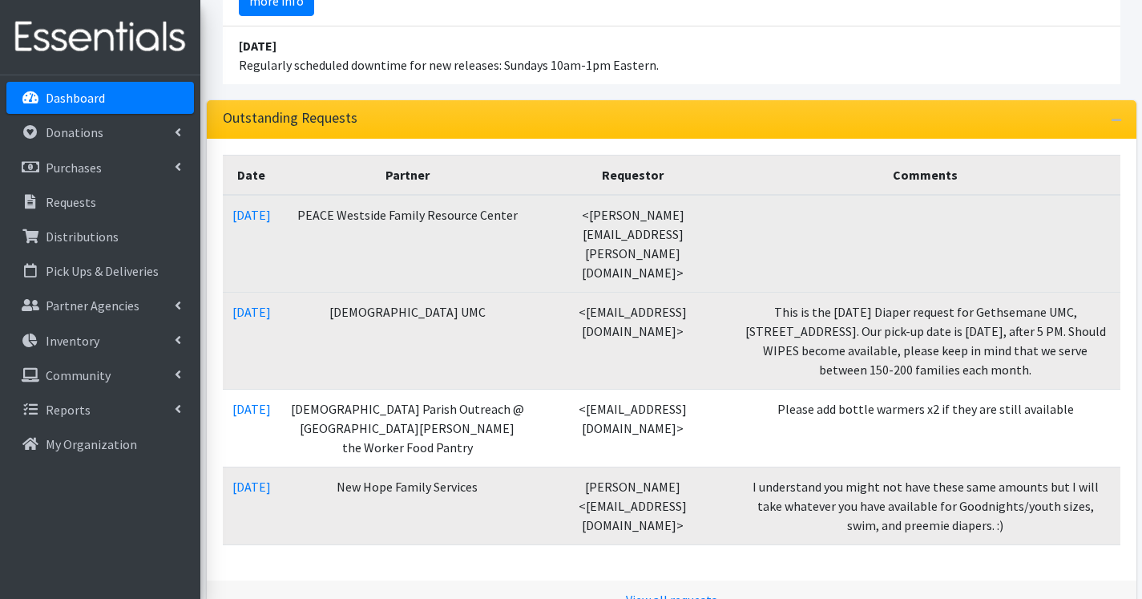
scroll to position [401, 0]
